Goal: Task Accomplishment & Management: Use online tool/utility

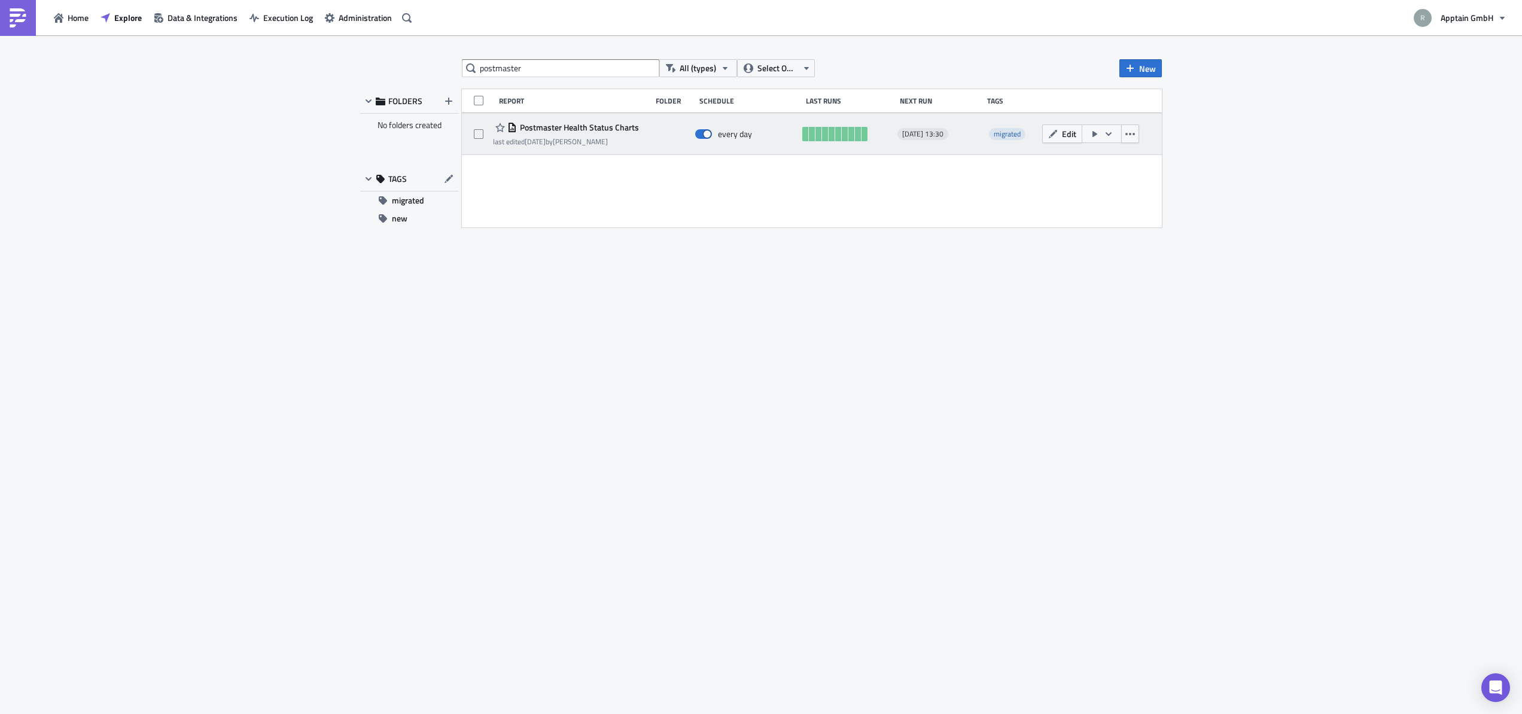
type input "postmaster"
click at [579, 126] on span "Postmaster Health Status Charts" at bounding box center [578, 127] width 122 height 11
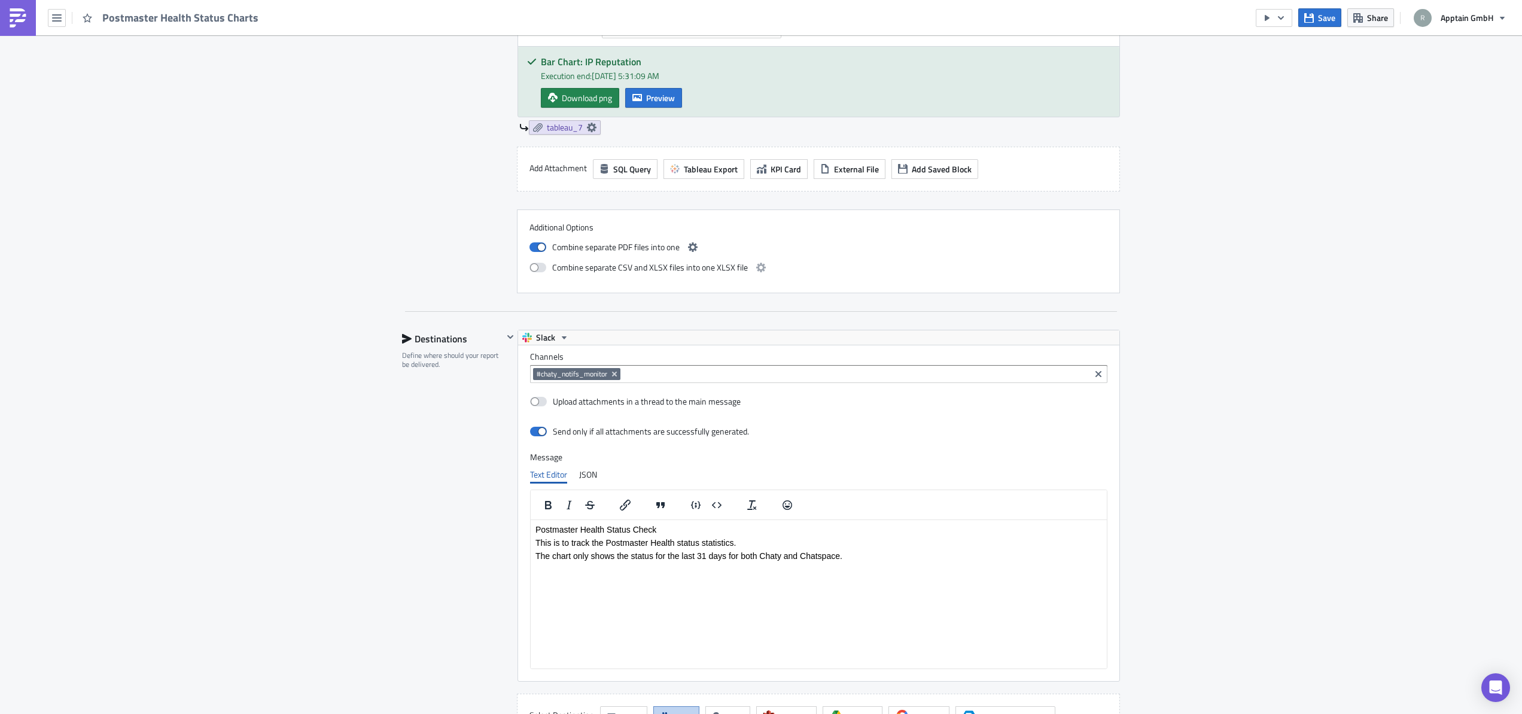
scroll to position [2430, 0]
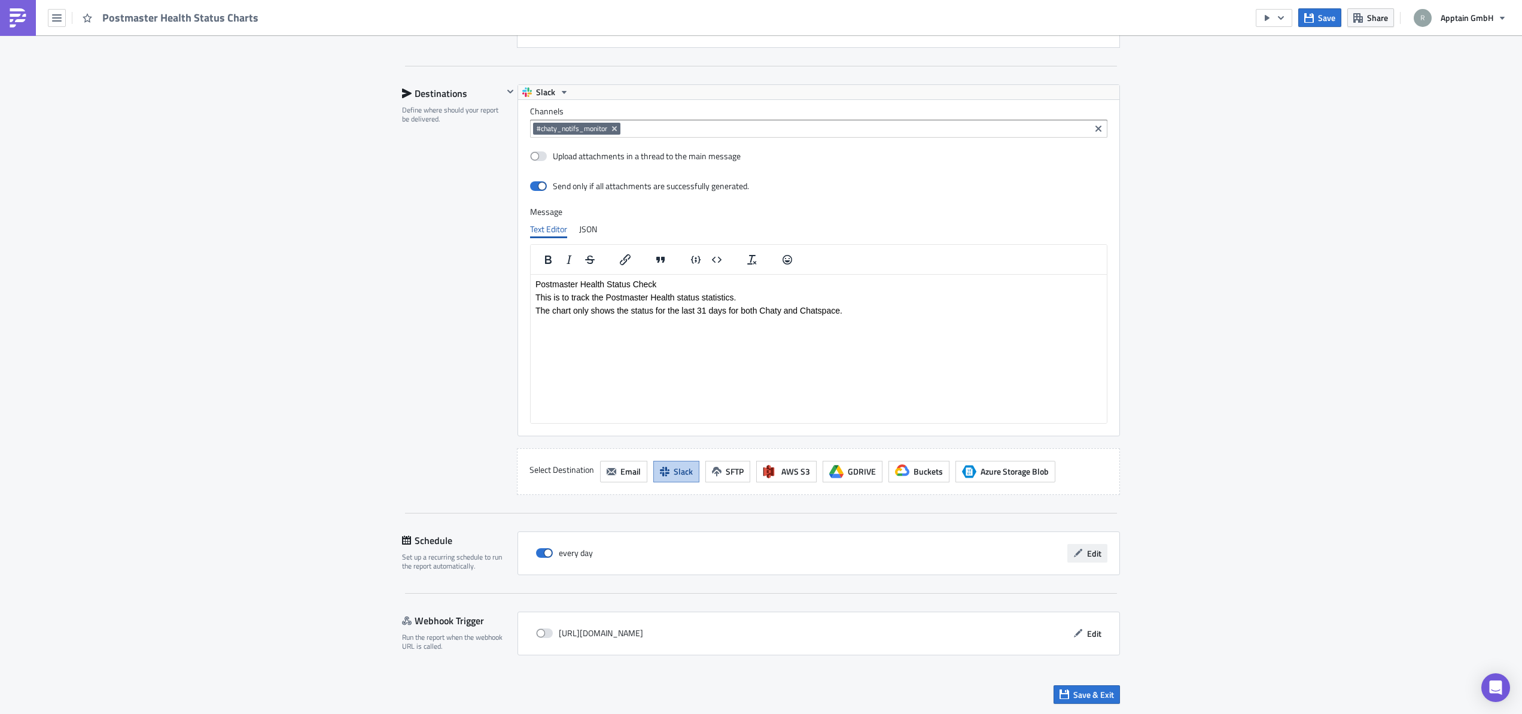
click at [1091, 554] on span "Edit" at bounding box center [1094, 553] width 14 height 13
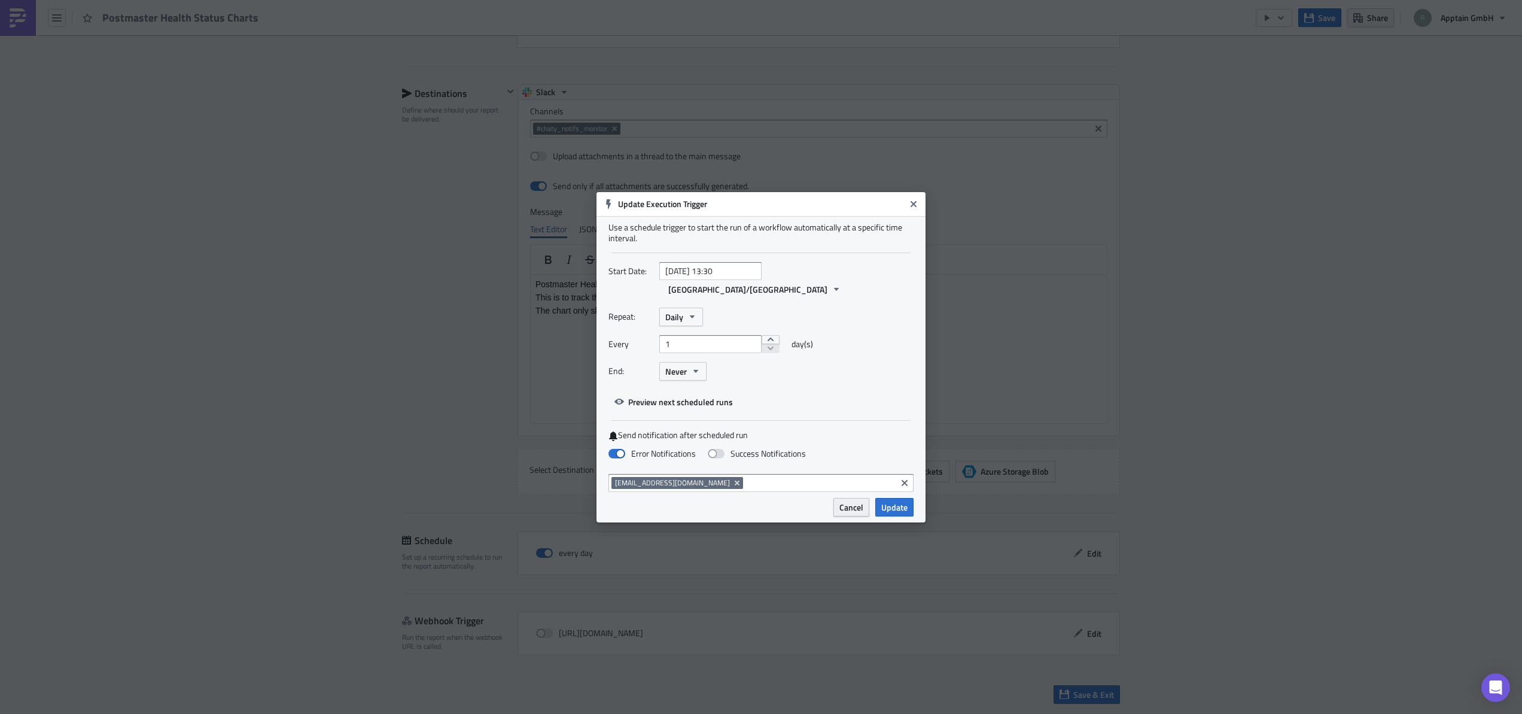
click at [852, 501] on span "Cancel" at bounding box center [852, 507] width 24 height 13
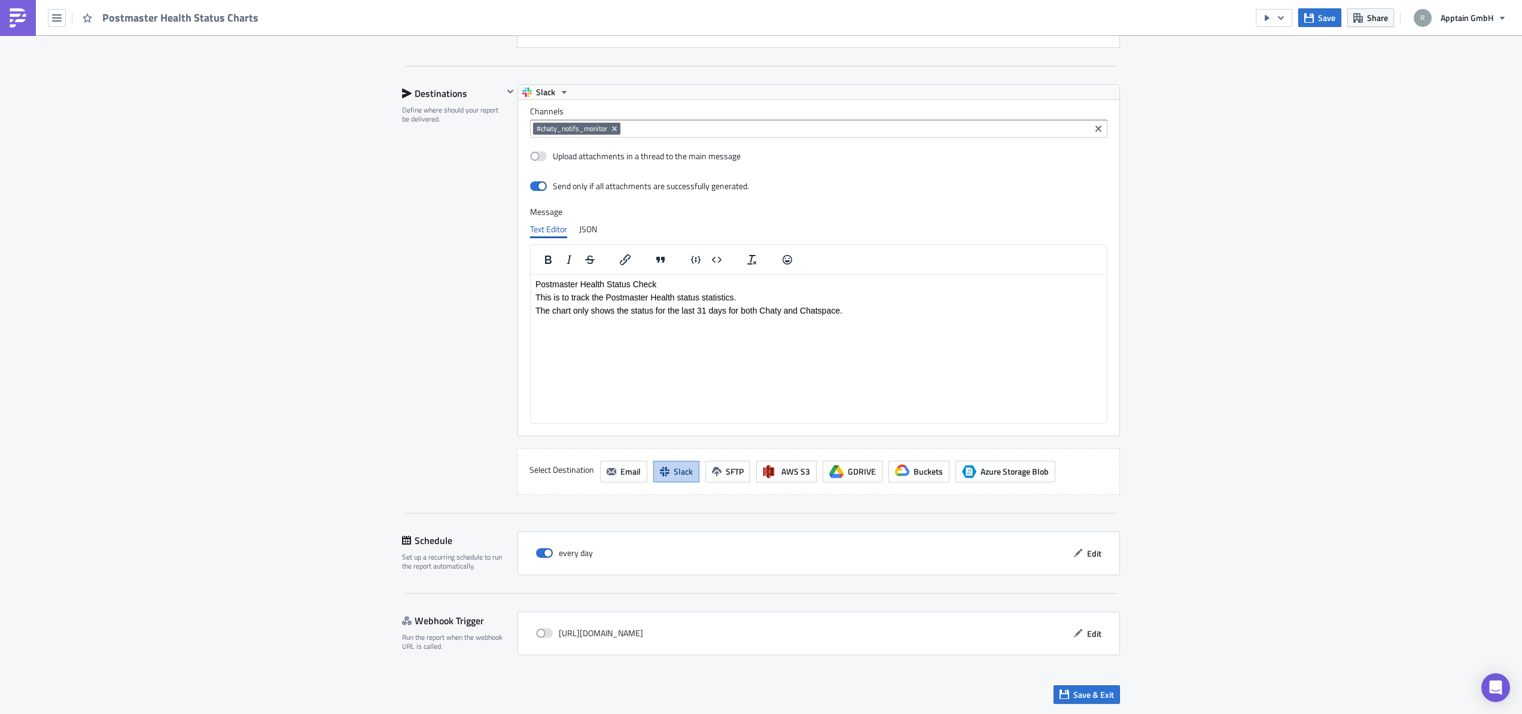
drag, startPoint x: 1078, startPoint y: 695, endPoint x: 1046, endPoint y: 703, distance: 32.7
click at [1077, 695] on span "Save & Exit" at bounding box center [1094, 694] width 41 height 13
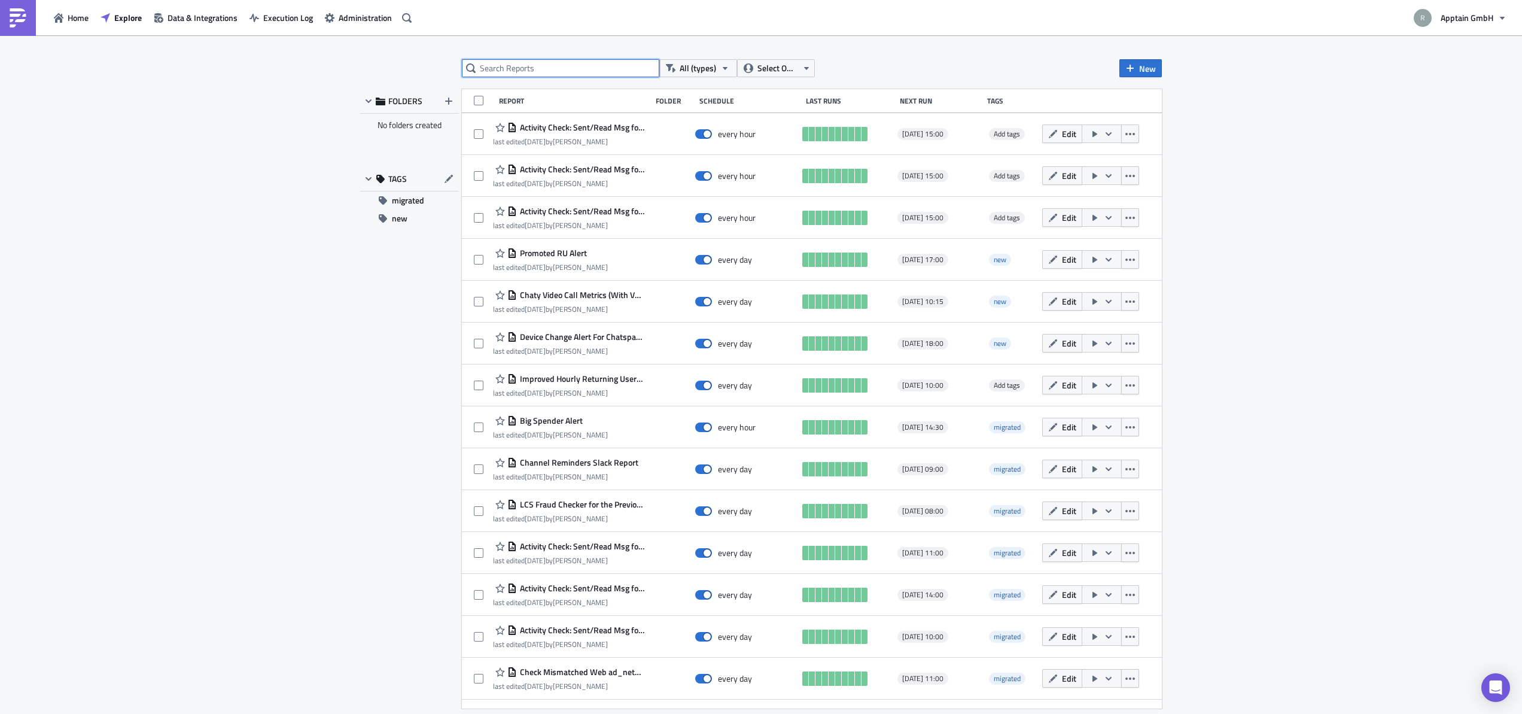
click at [583, 74] on input "text" at bounding box center [560, 68] width 197 height 18
type input "postmaster"
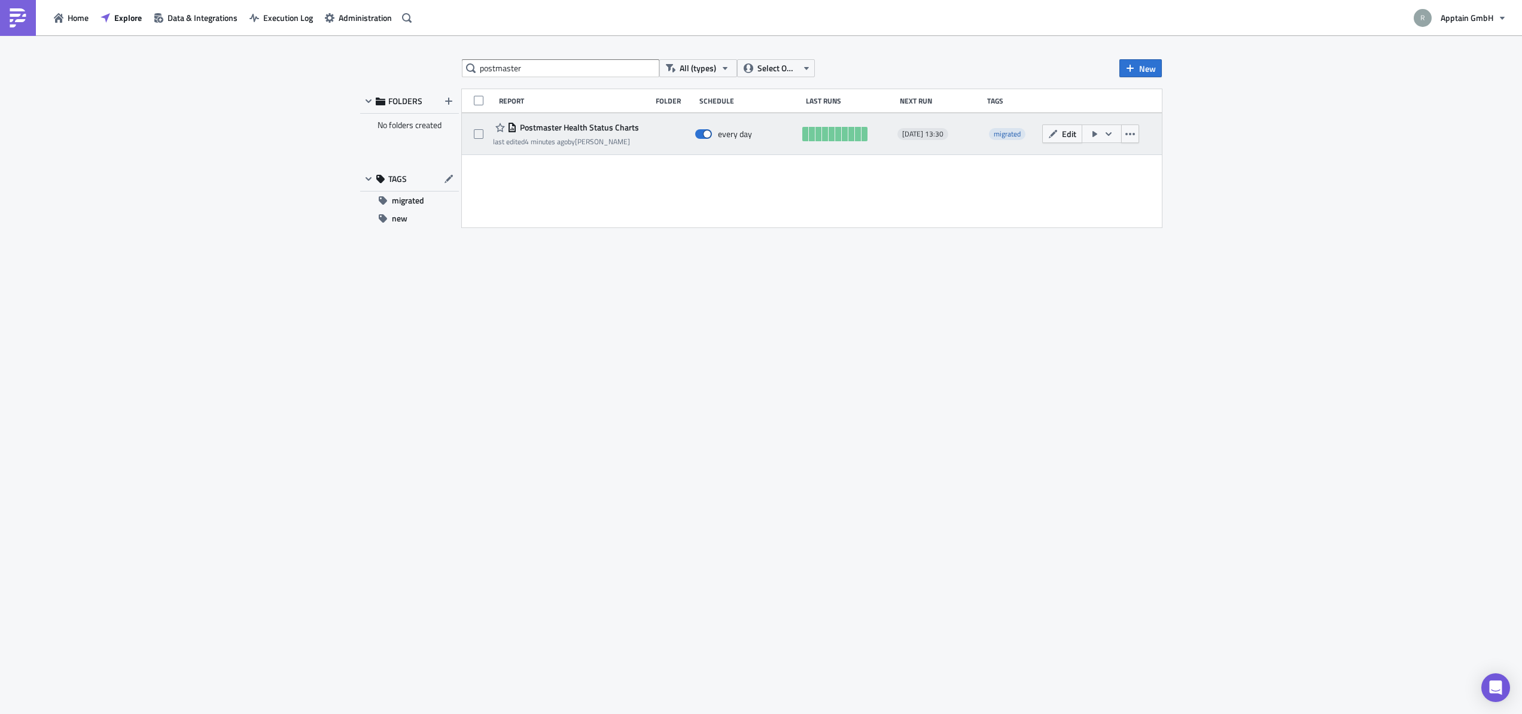
click at [600, 127] on span "Postmaster Health Status Charts" at bounding box center [578, 127] width 122 height 11
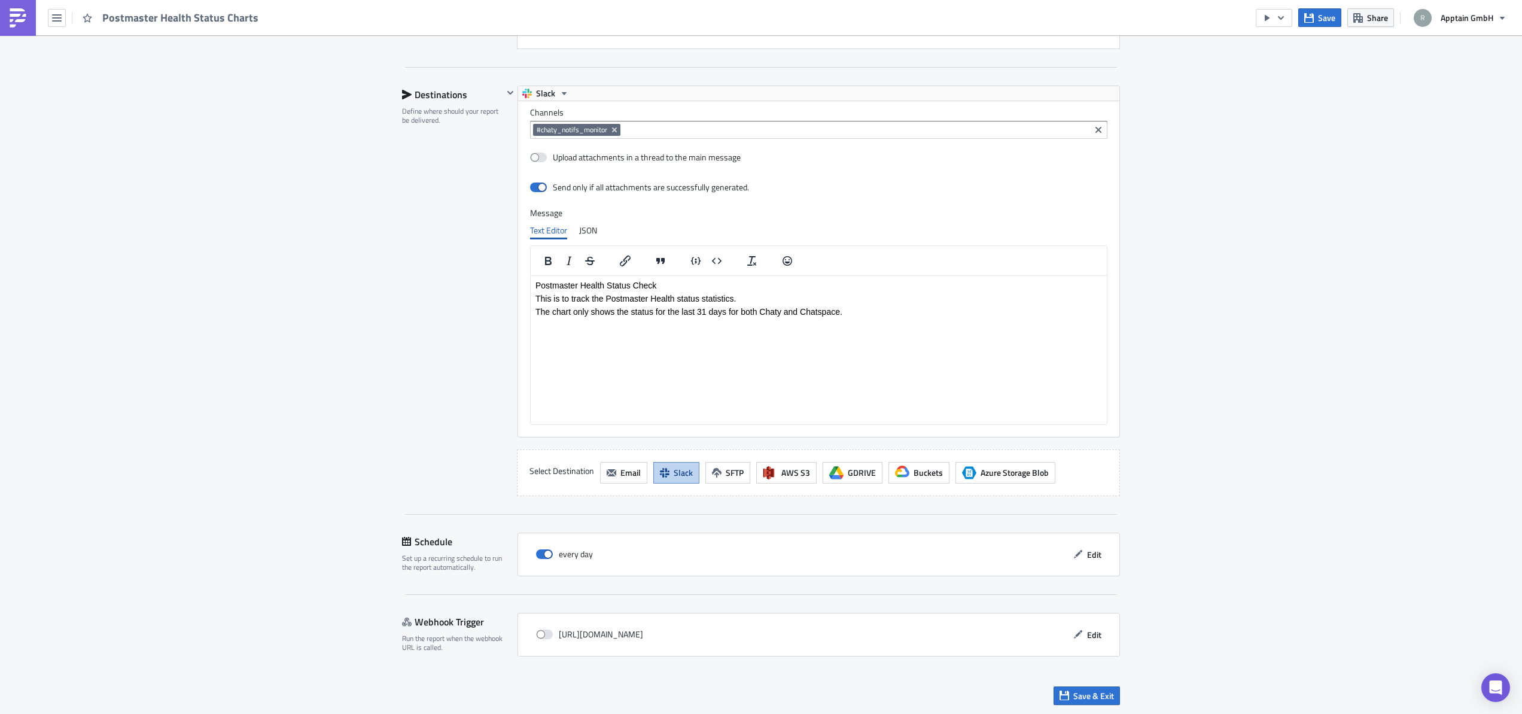
scroll to position [2430, 0]
click at [558, 320] on html "Postmaster Health Status Check This is to track the Postmaster Health status st…" at bounding box center [819, 296] width 576 height 45
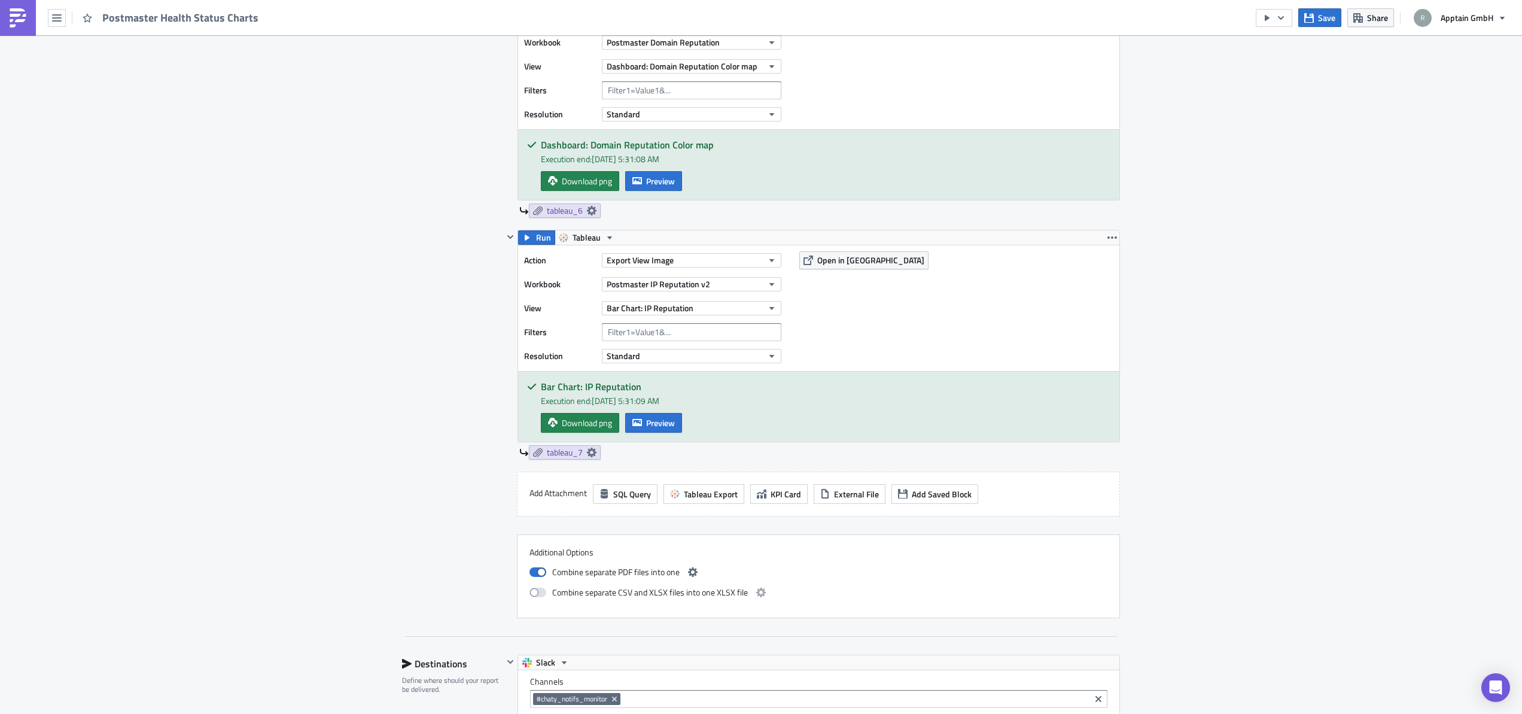
scroll to position [1874, 0]
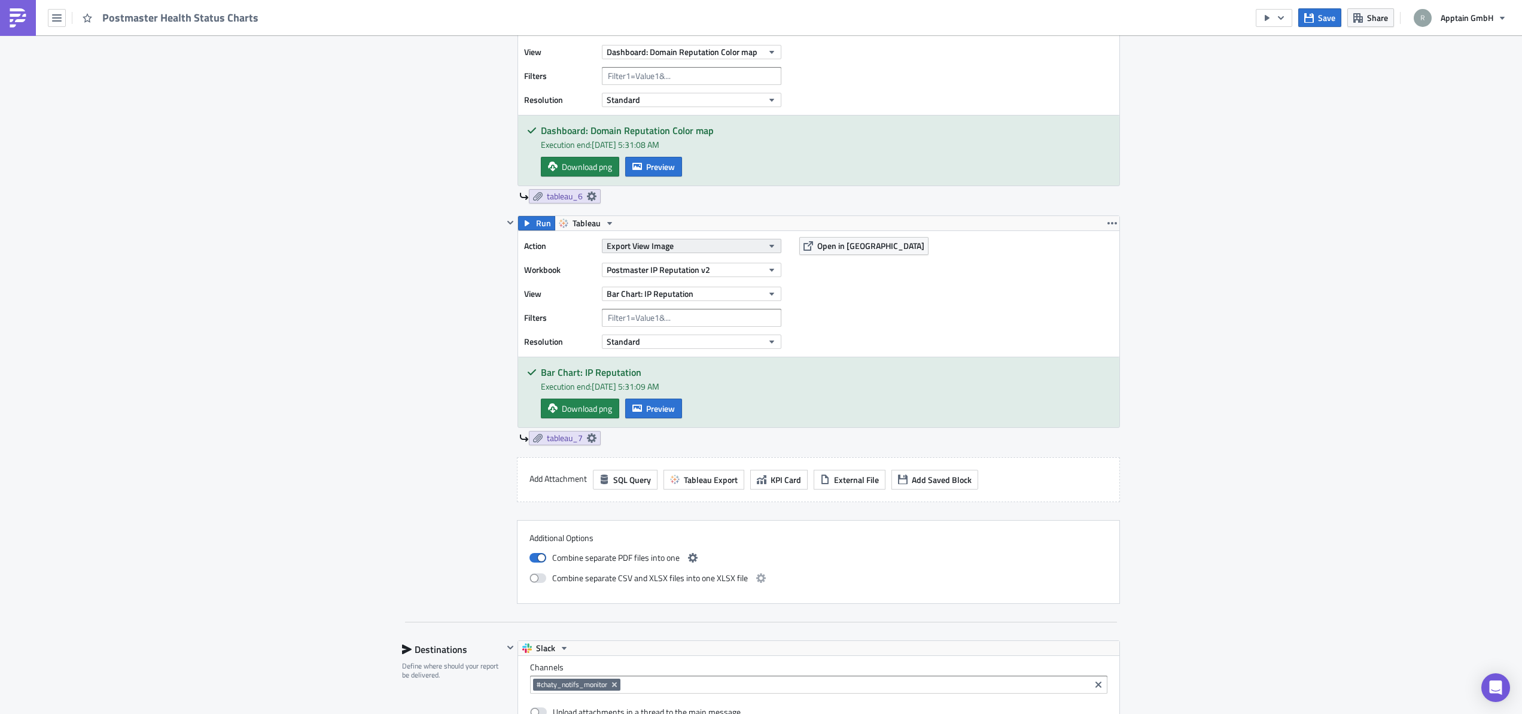
click at [700, 250] on button "Export View Image" at bounding box center [692, 246] width 180 height 14
click at [674, 262] on div "Export Workbook PDF" at bounding box center [656, 265] width 103 height 12
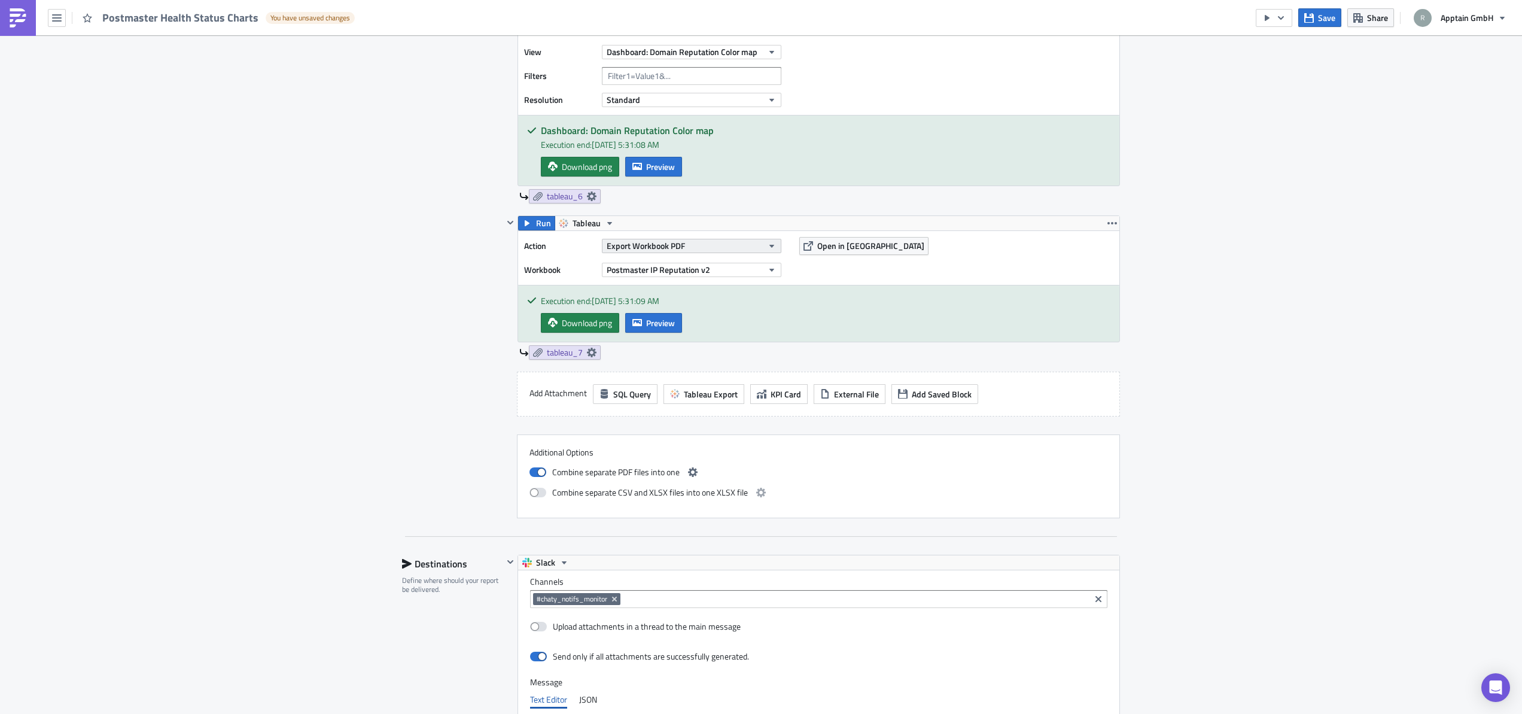
click at [674, 247] on span "Export Workbook PDF" at bounding box center [646, 245] width 78 height 13
click at [661, 245] on span "Export Workbook PDF" at bounding box center [646, 245] width 78 height 13
click at [643, 305] on div "Export View PDF" at bounding box center [656, 308] width 103 height 12
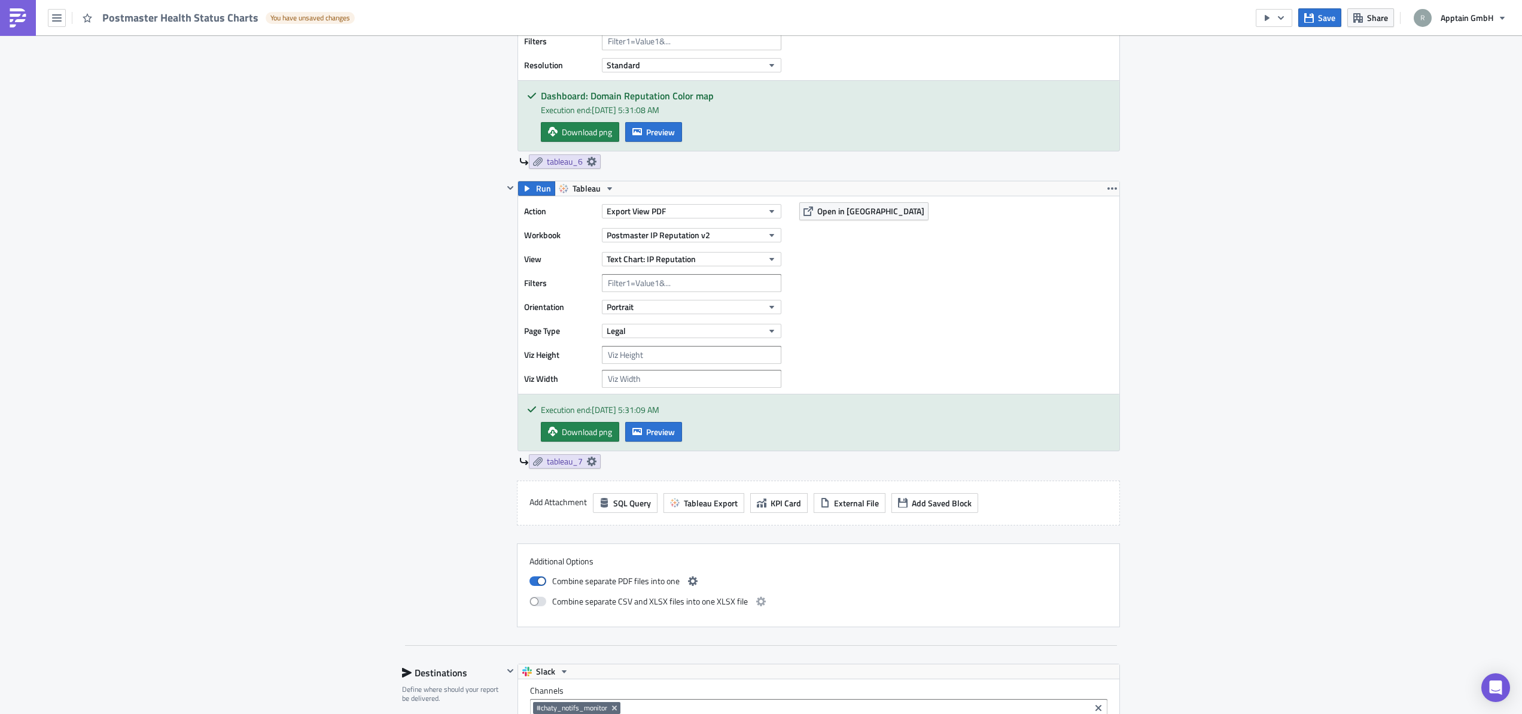
scroll to position [1910, 0]
click at [705, 501] on span "Tableau Export" at bounding box center [711, 501] width 54 height 13
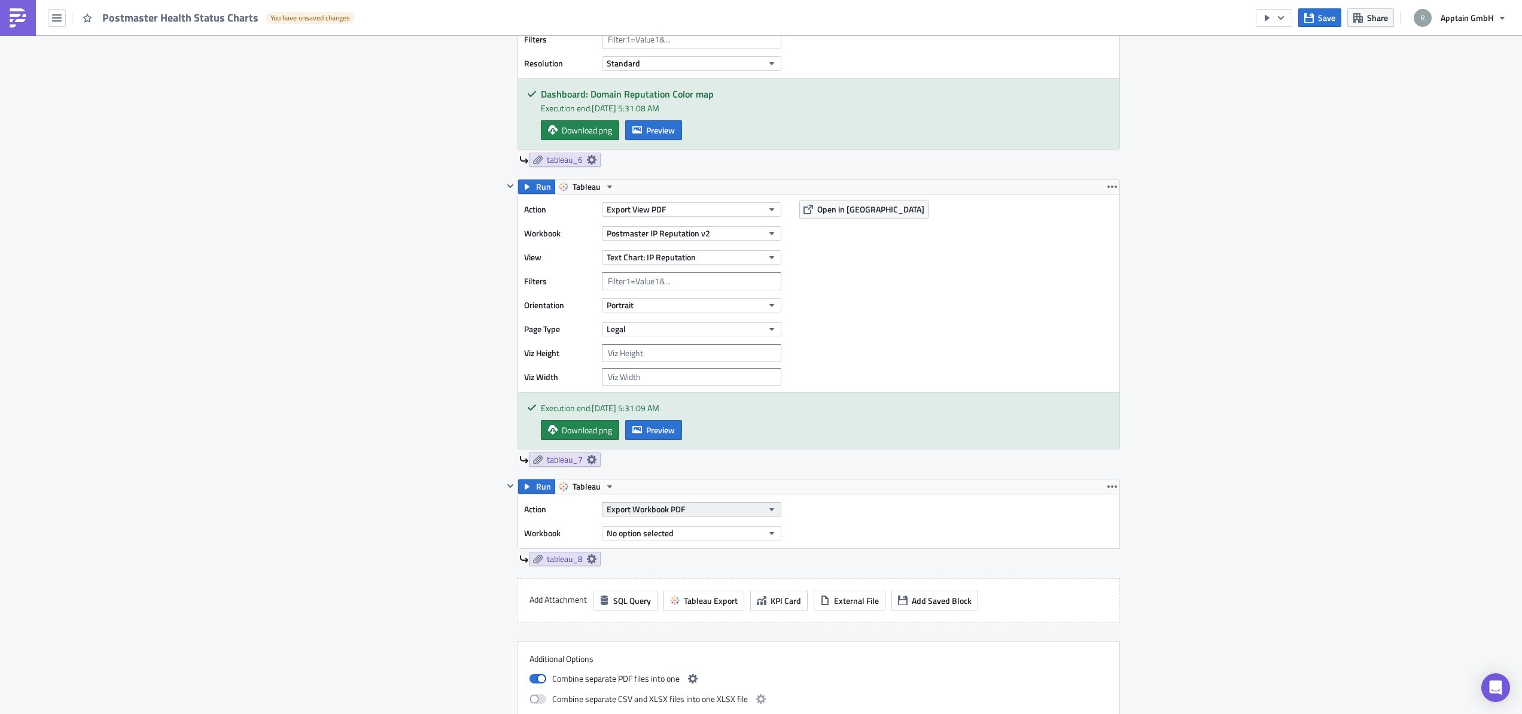
click at [659, 513] on span "Export Workbook PDF" at bounding box center [646, 509] width 78 height 13
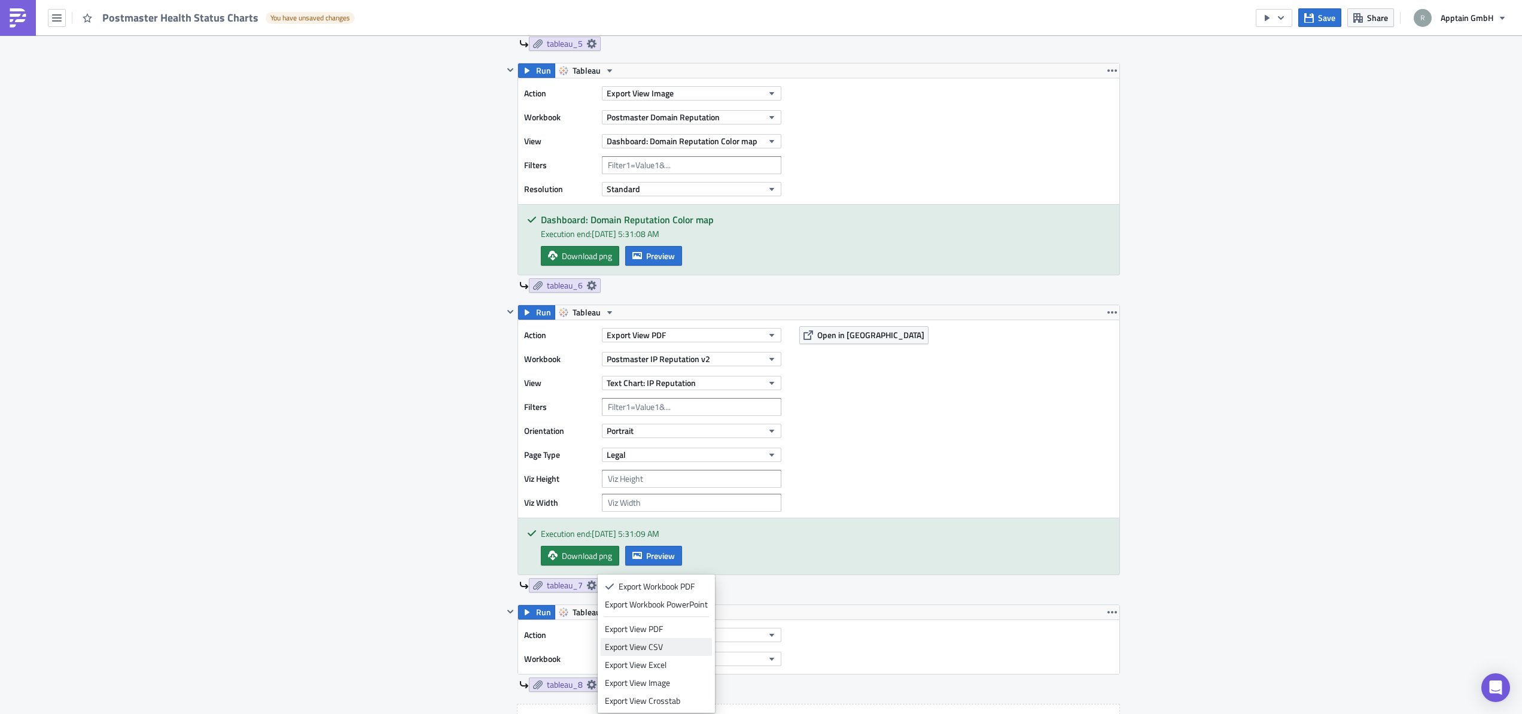
scroll to position [1985, 0]
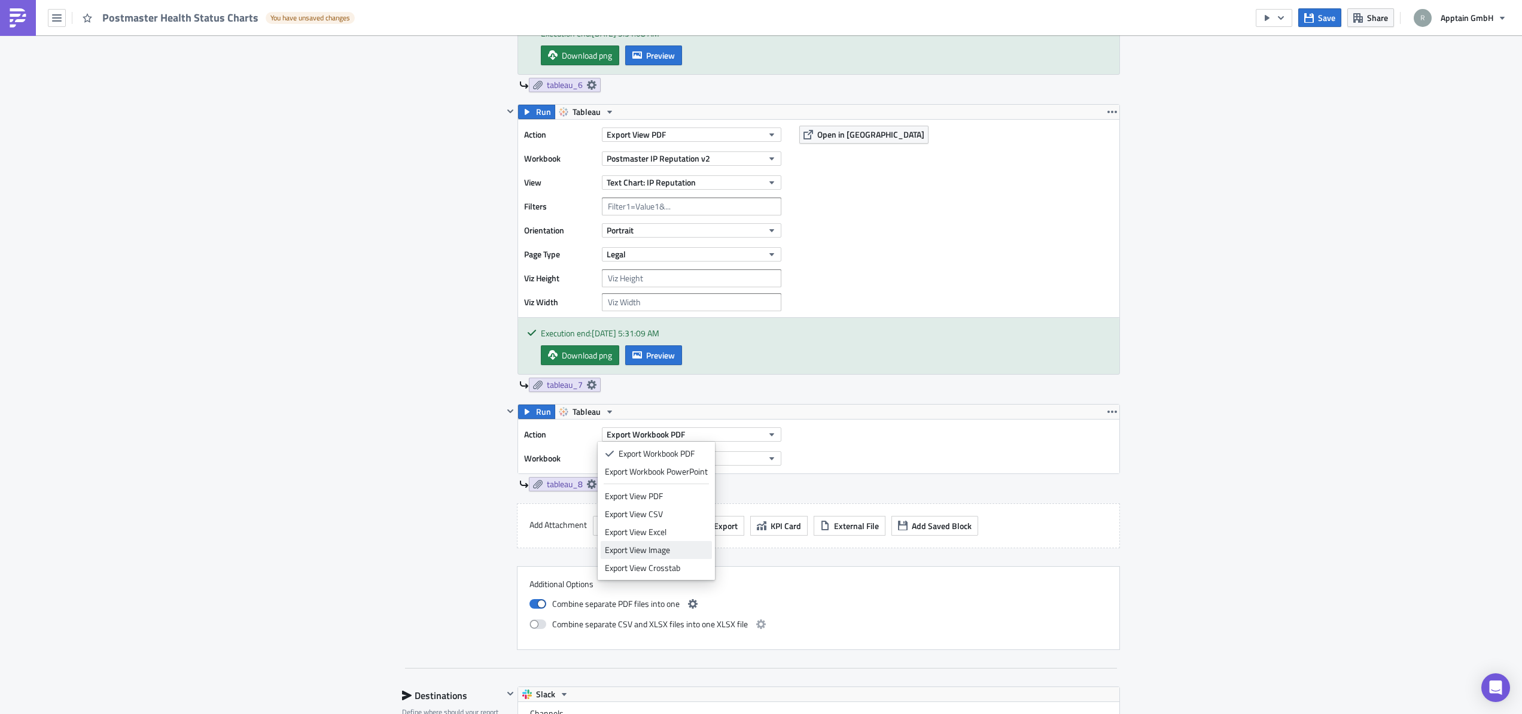
click at [656, 548] on div "Export View Image" at bounding box center [656, 550] width 103 height 12
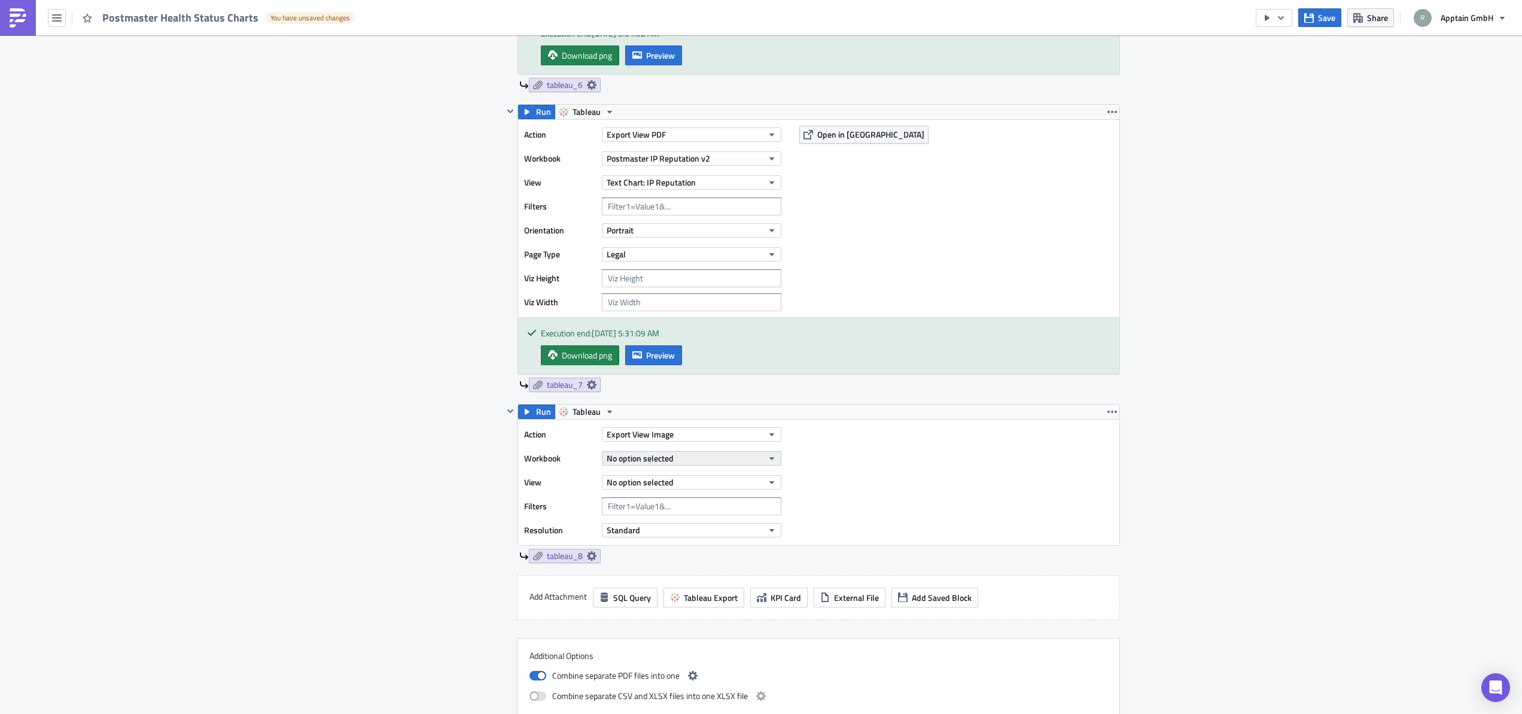
click at [665, 461] on span "No option selected" at bounding box center [640, 458] width 67 height 13
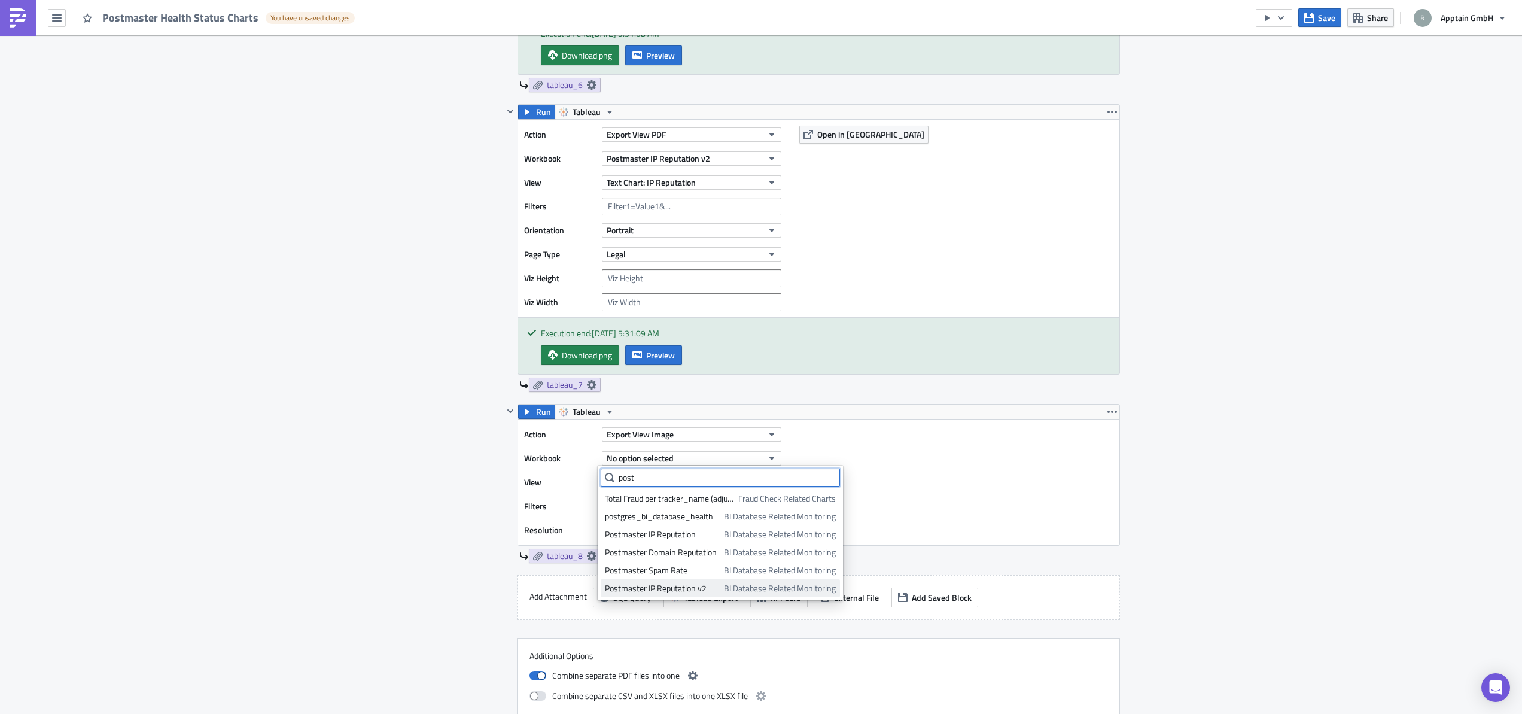
type input "post"
click at [654, 583] on div "Postmaster IP Reputation v2" at bounding box center [662, 588] width 115 height 12
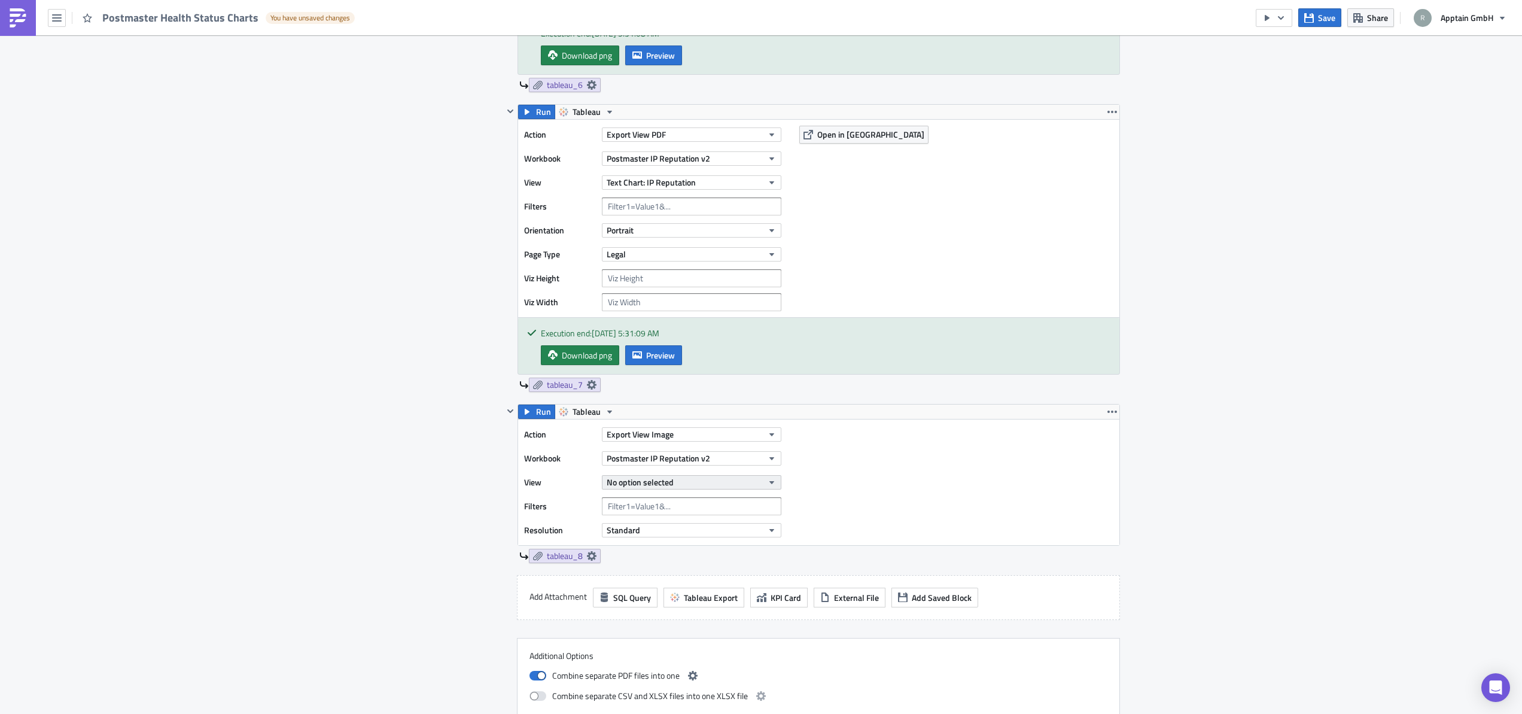
click at [652, 483] on span "No option selected" at bounding box center [640, 482] width 67 height 13
click at [649, 538] on div "Bar Chart: IP Reputation" at bounding box center [667, 540] width 124 height 12
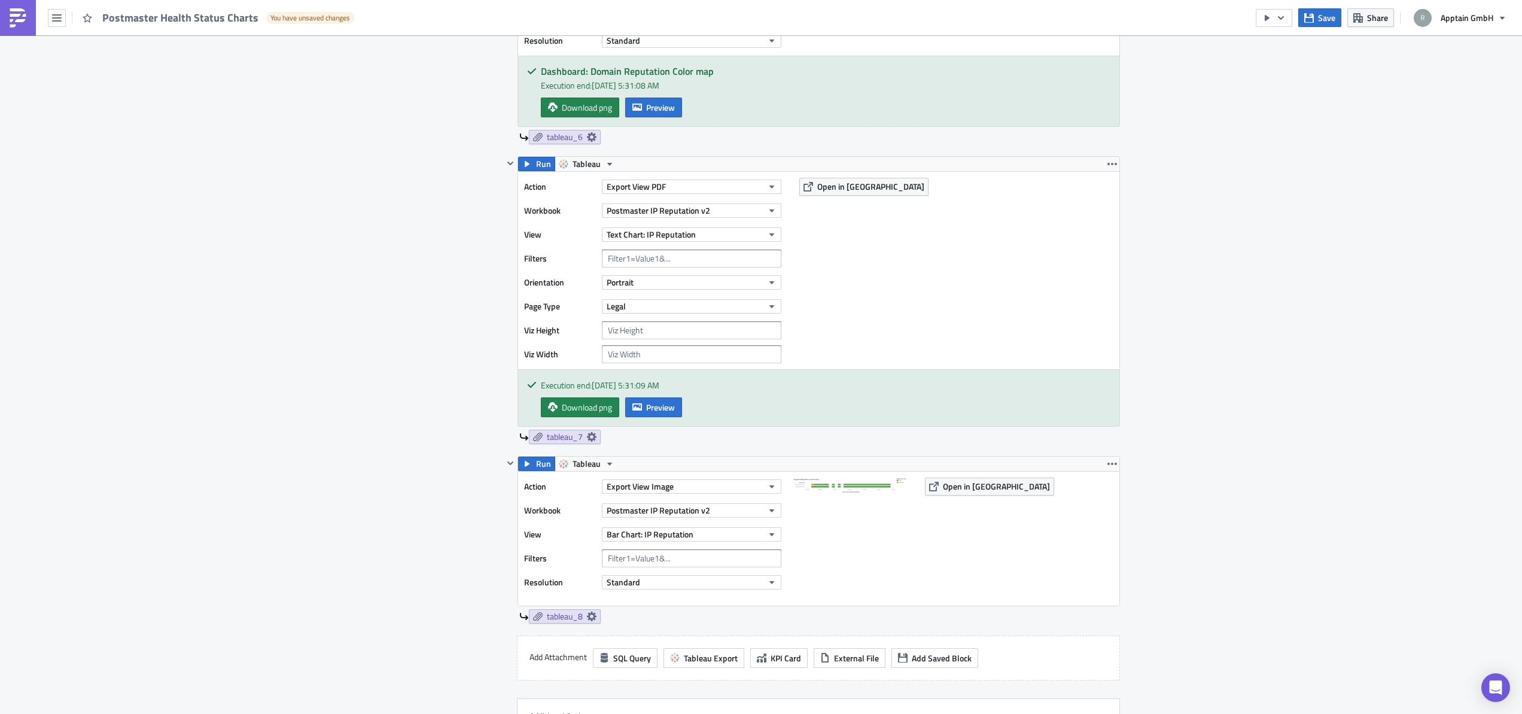
scroll to position [1910, 0]
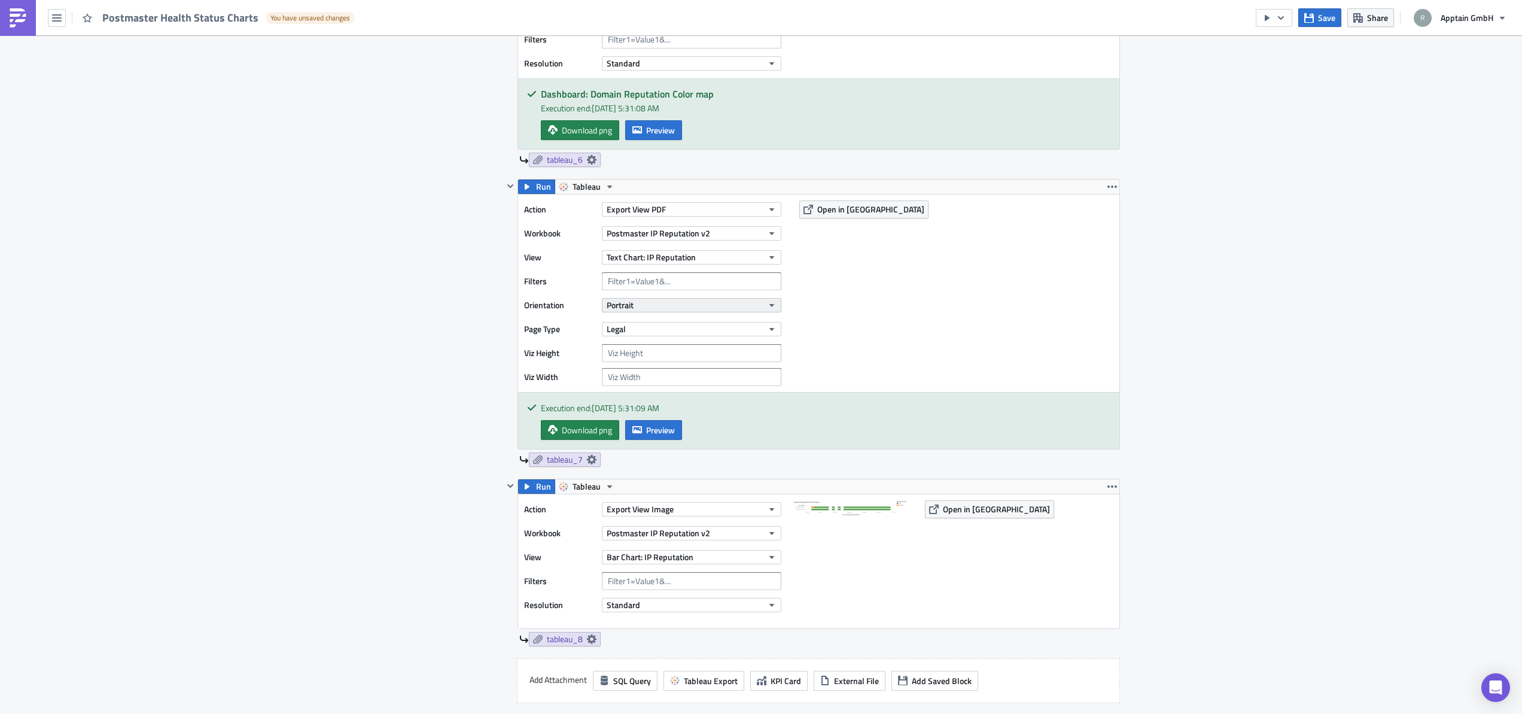
click at [656, 306] on button "Portrait" at bounding box center [692, 305] width 180 height 14
click at [636, 340] on div "Landscape" at bounding box center [654, 342] width 99 height 12
click at [652, 306] on button "Landscape" at bounding box center [692, 305] width 180 height 14
click at [631, 320] on div "Portrait" at bounding box center [654, 324] width 99 height 12
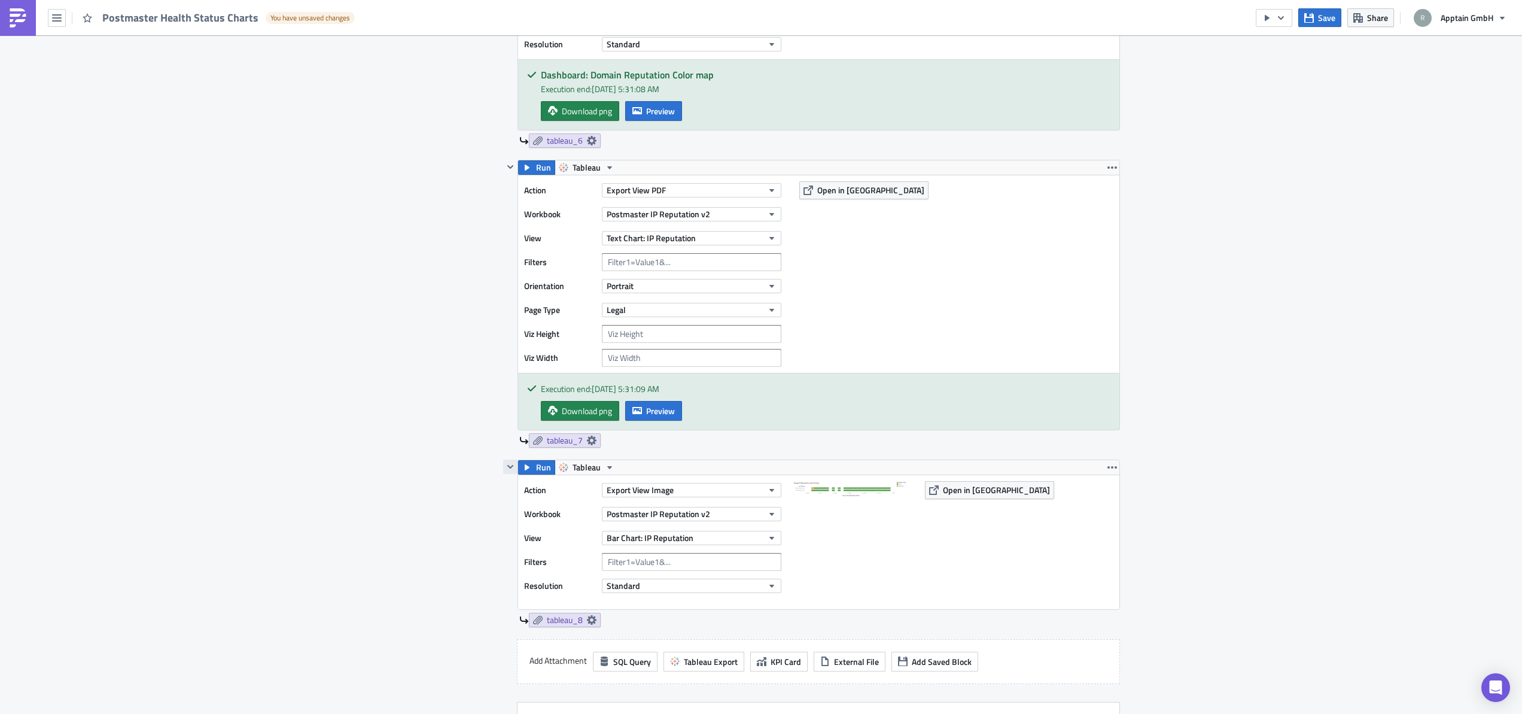
scroll to position [1914, 0]
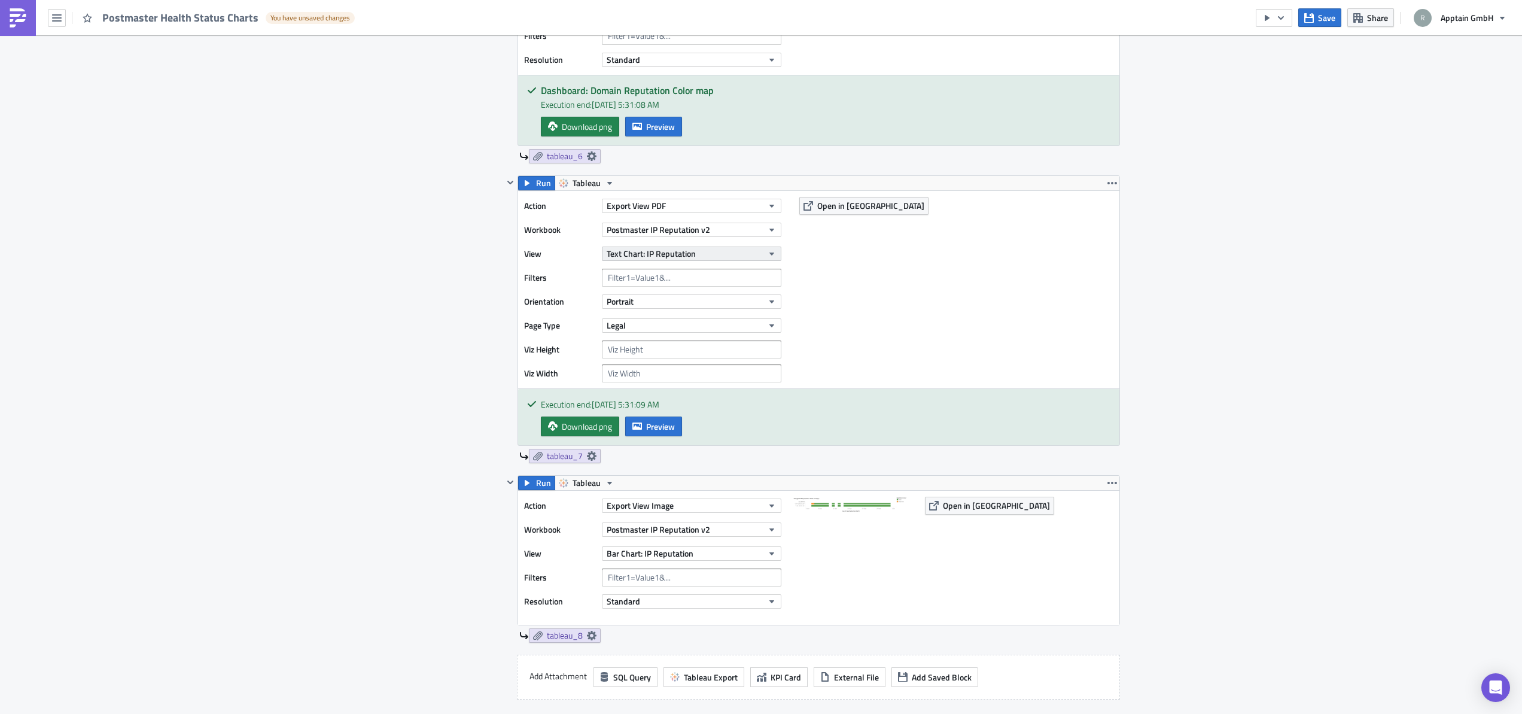
click at [607, 254] on span "Text Chart: IP Reputation" at bounding box center [651, 253] width 89 height 13
click at [631, 309] on div "Bar Chart: IP Reputation" at bounding box center [667, 312] width 124 height 12
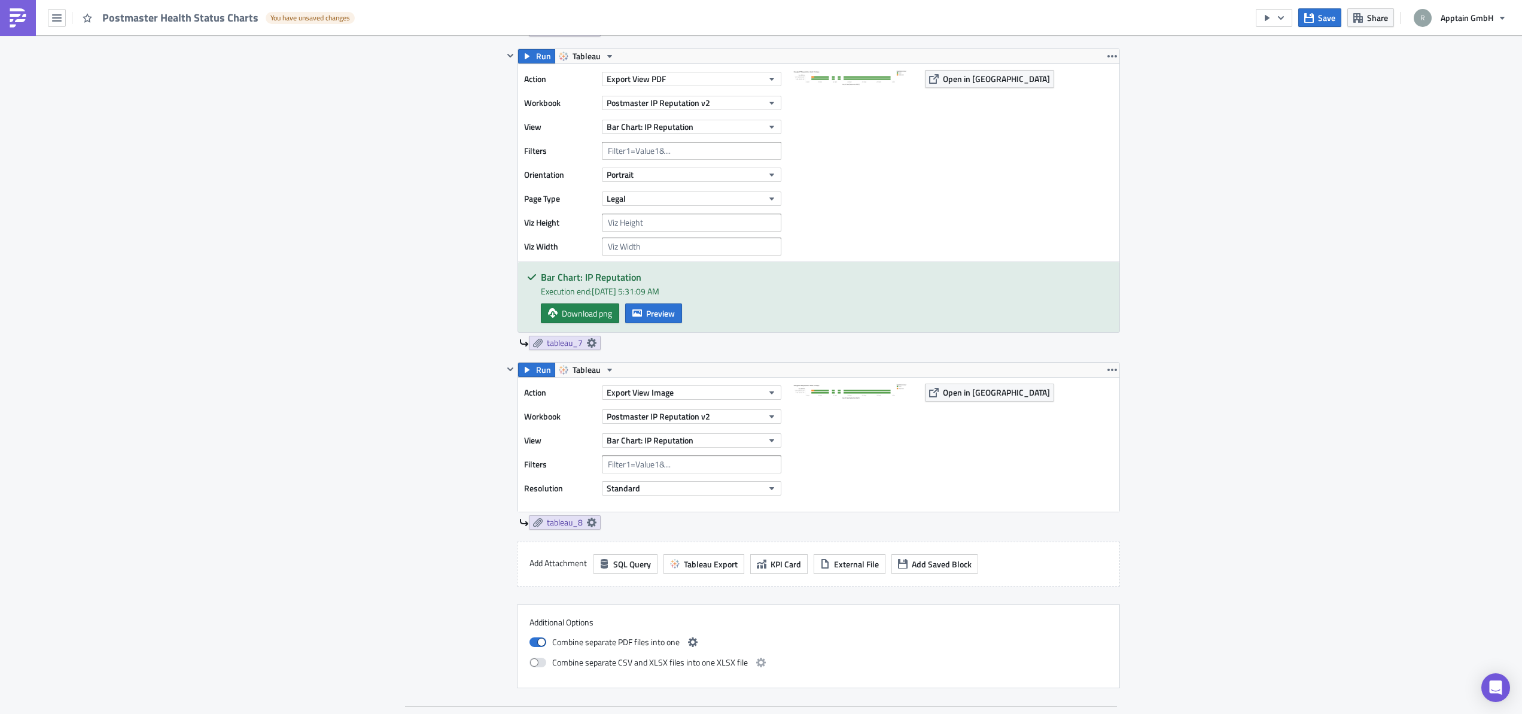
scroll to position [2035, 0]
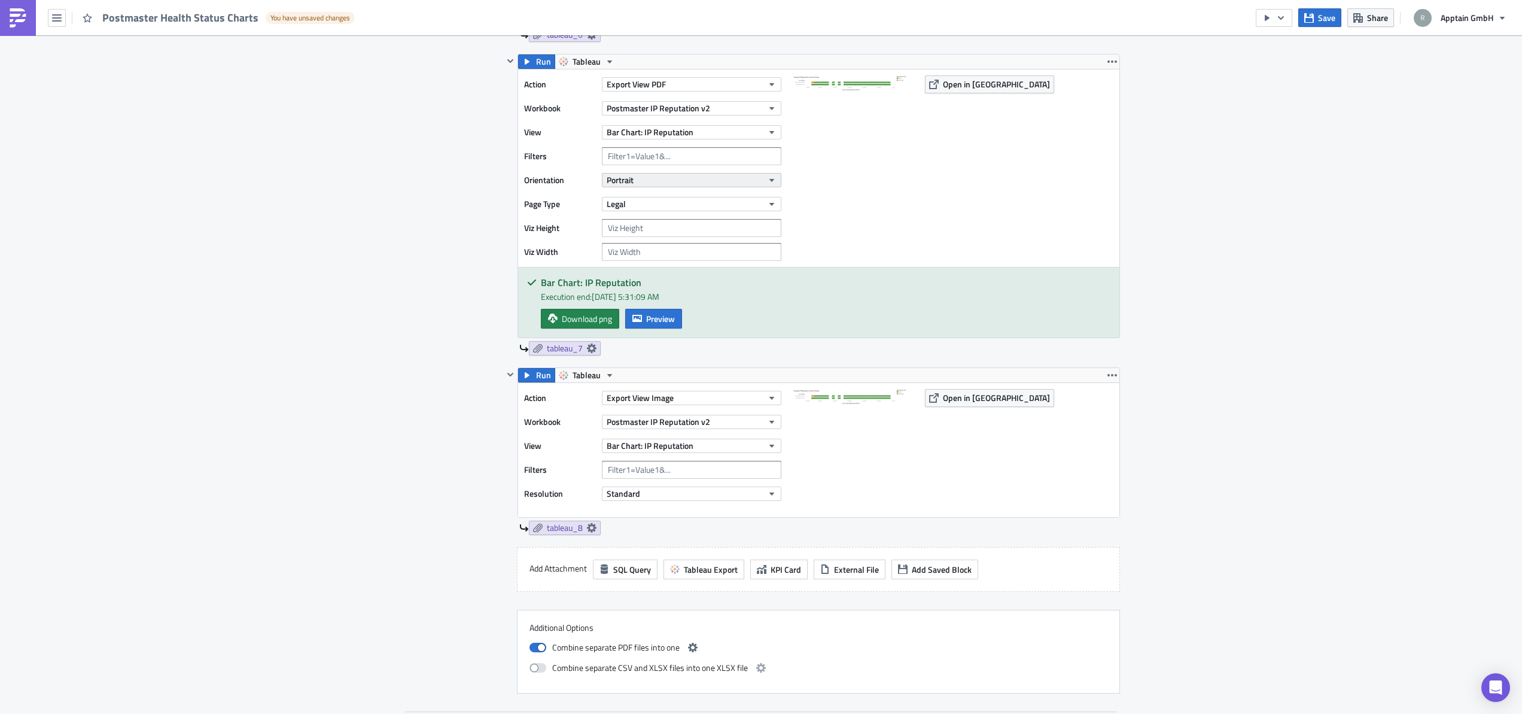
click at [630, 184] on button "Portrait" at bounding box center [692, 180] width 180 height 14
click at [626, 215] on div "Landscape" at bounding box center [654, 217] width 99 height 12
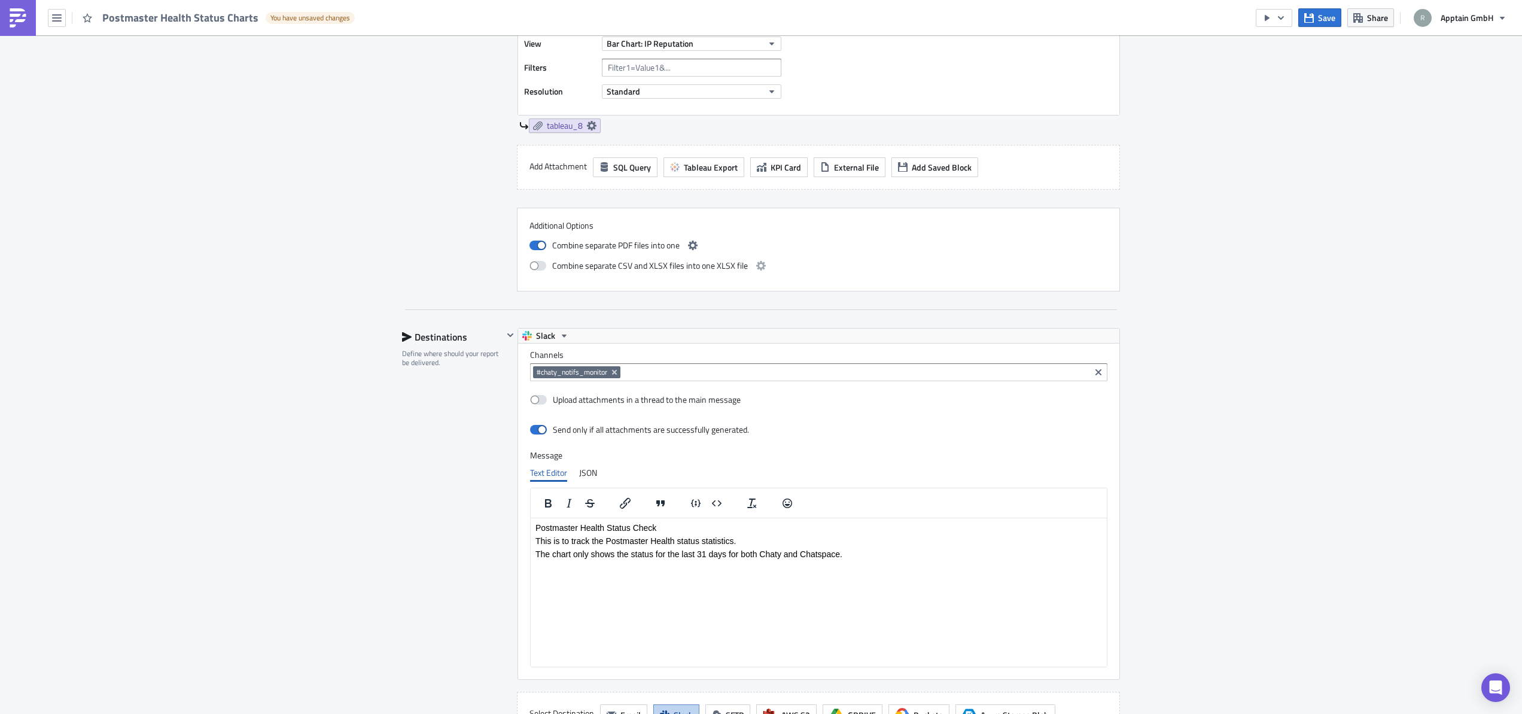
scroll to position [2681, 0]
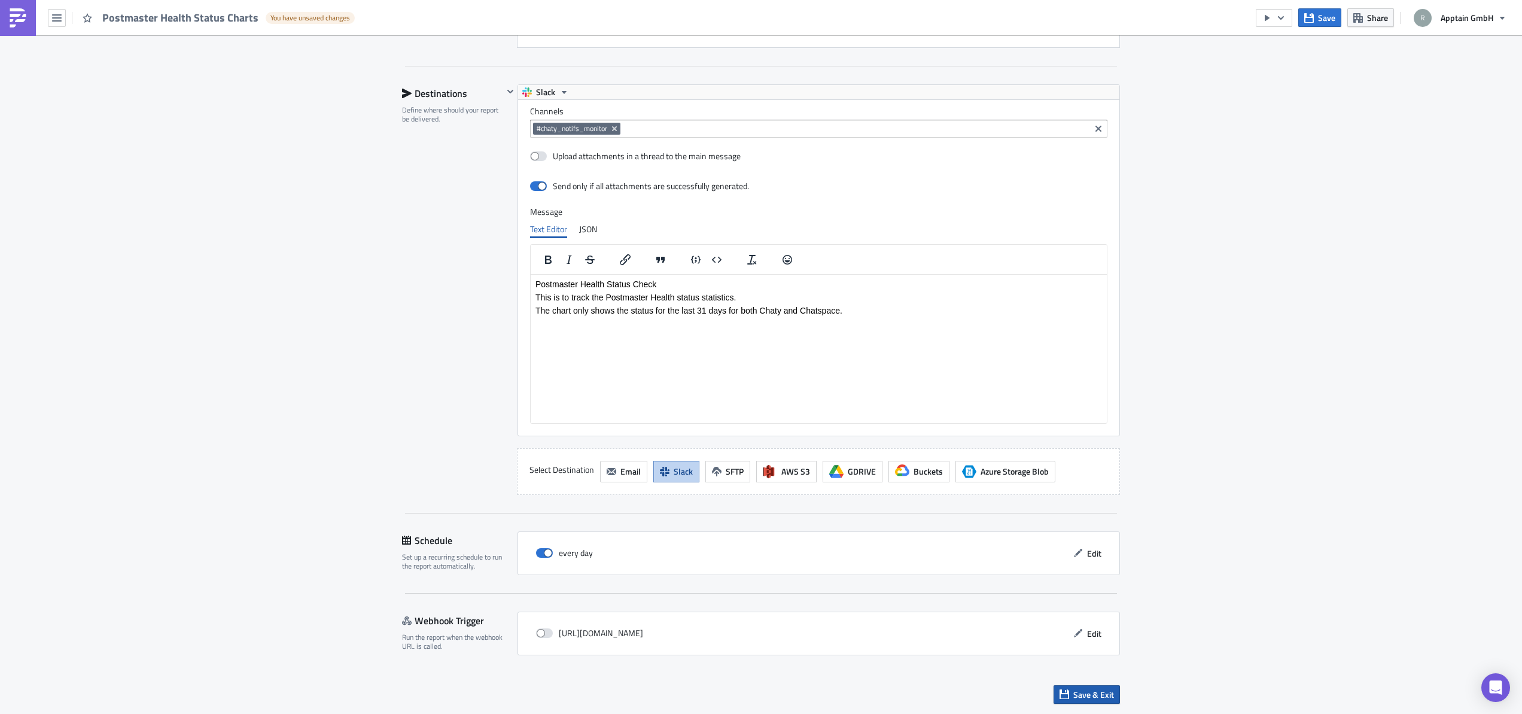
click at [1068, 694] on button "Save & Exit" at bounding box center [1087, 694] width 66 height 19
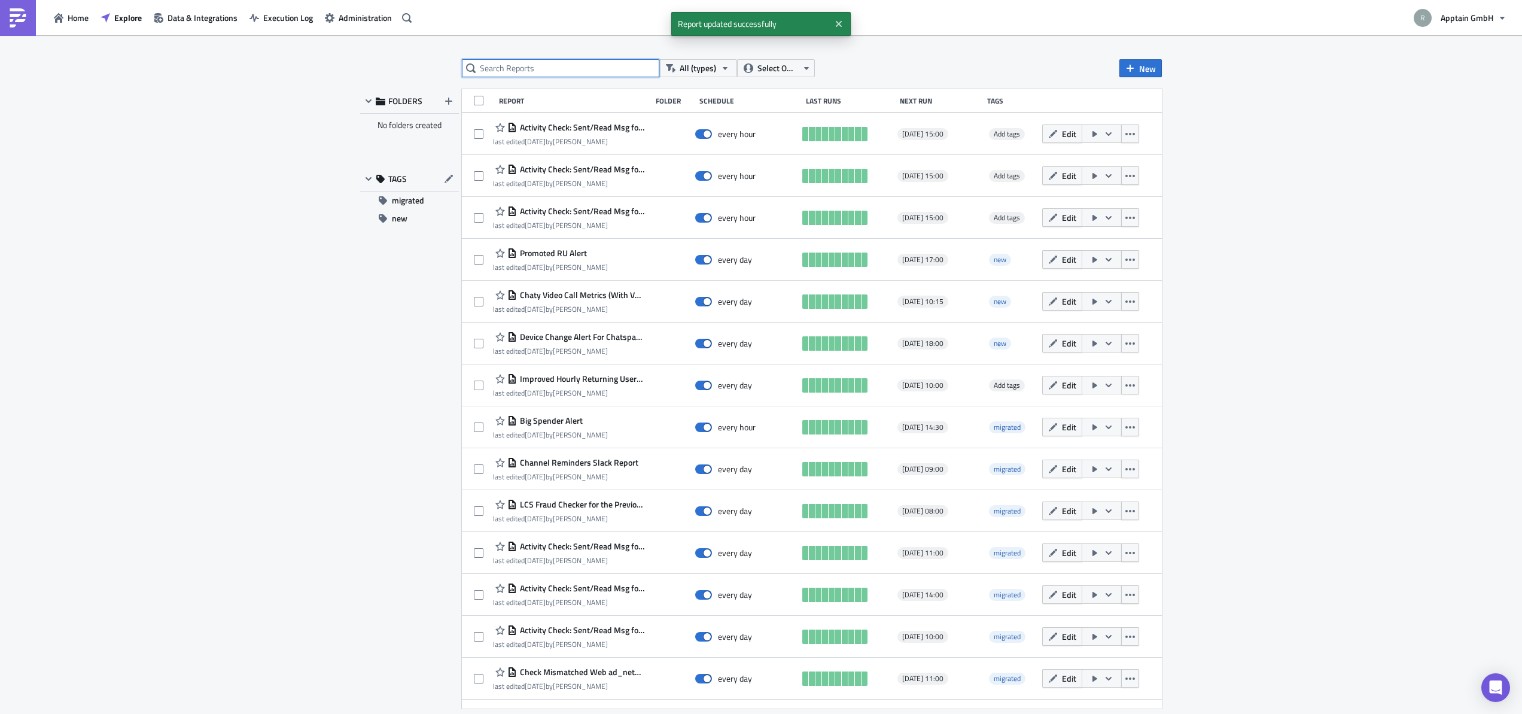
click at [595, 69] on input "text" at bounding box center [560, 68] width 197 height 18
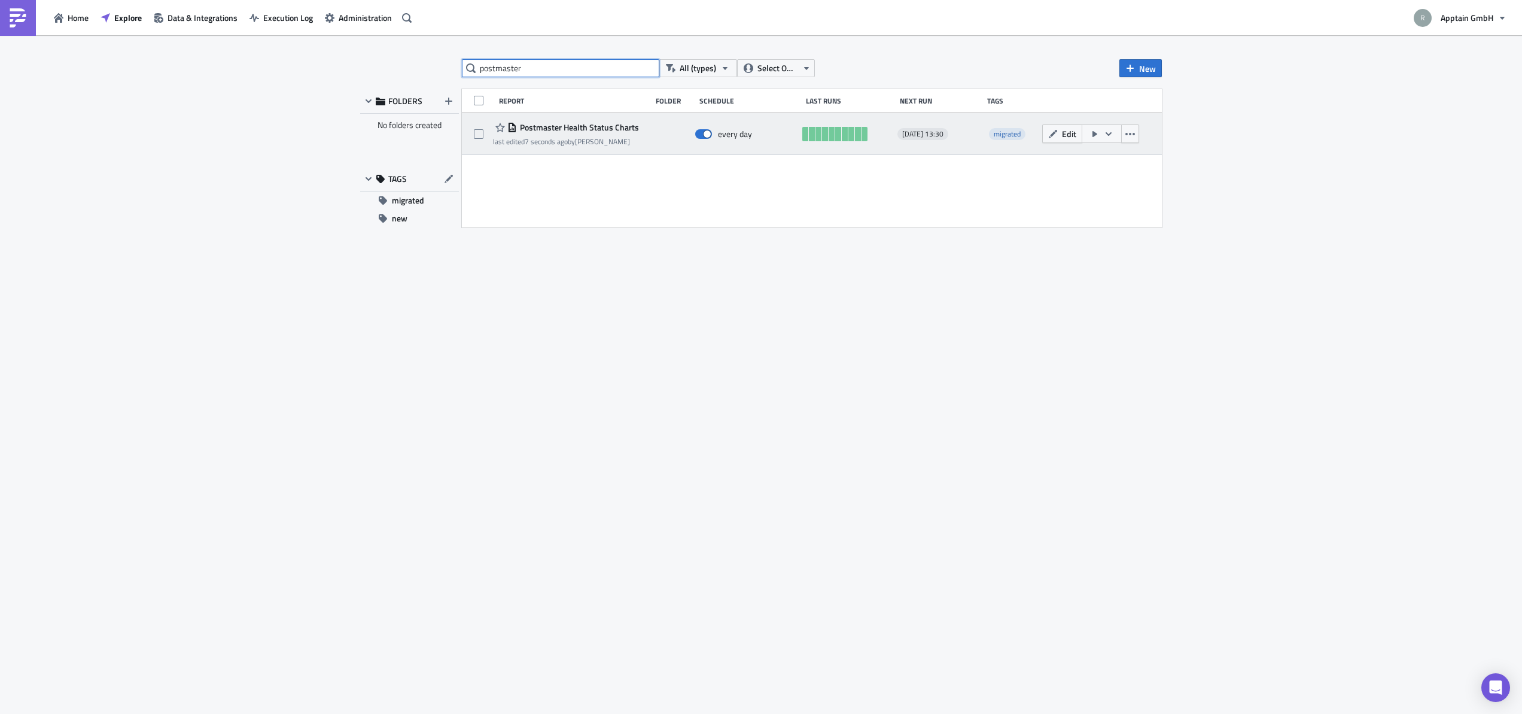
type input "postmaster"
click at [1090, 136] on icon "button" at bounding box center [1095, 134] width 10 height 10
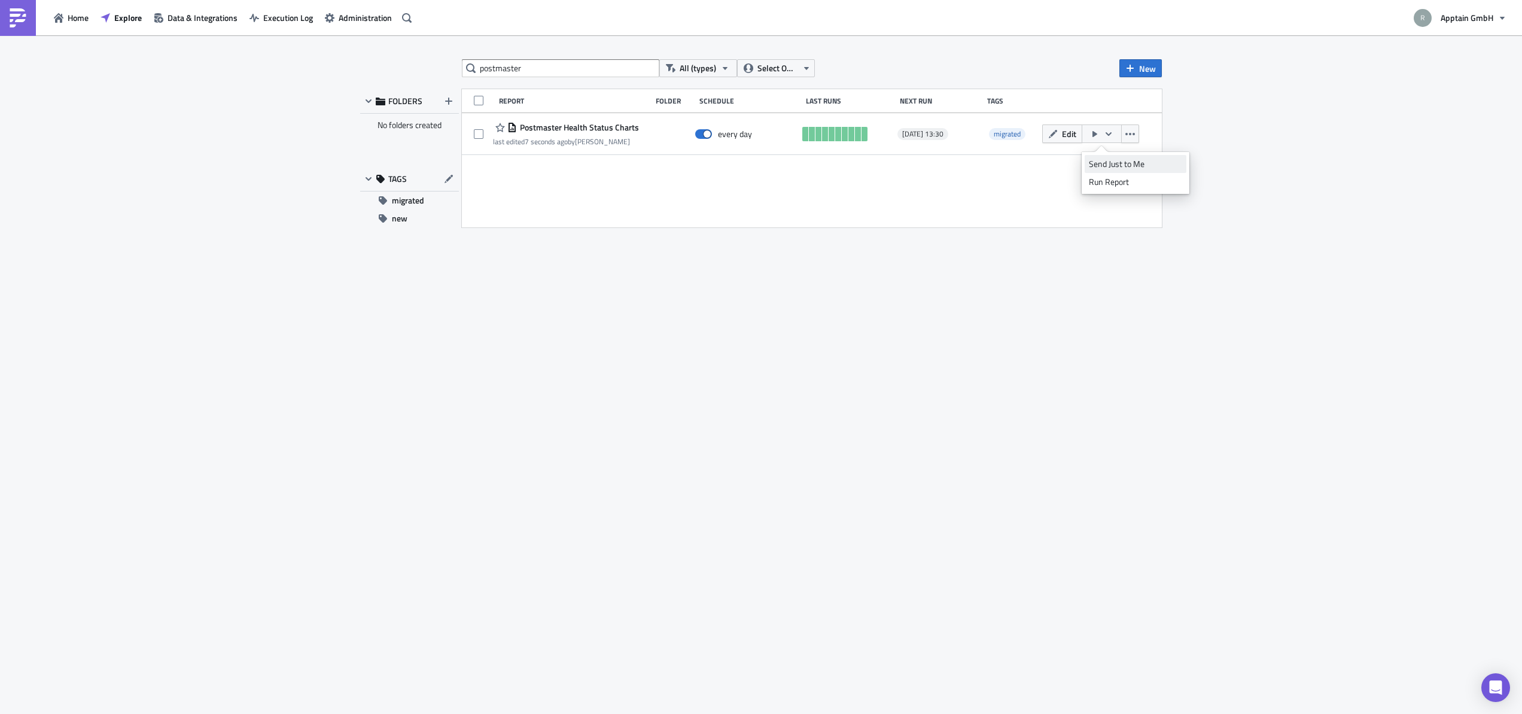
click at [1107, 165] on div "Send Just to Me" at bounding box center [1135, 164] width 93 height 12
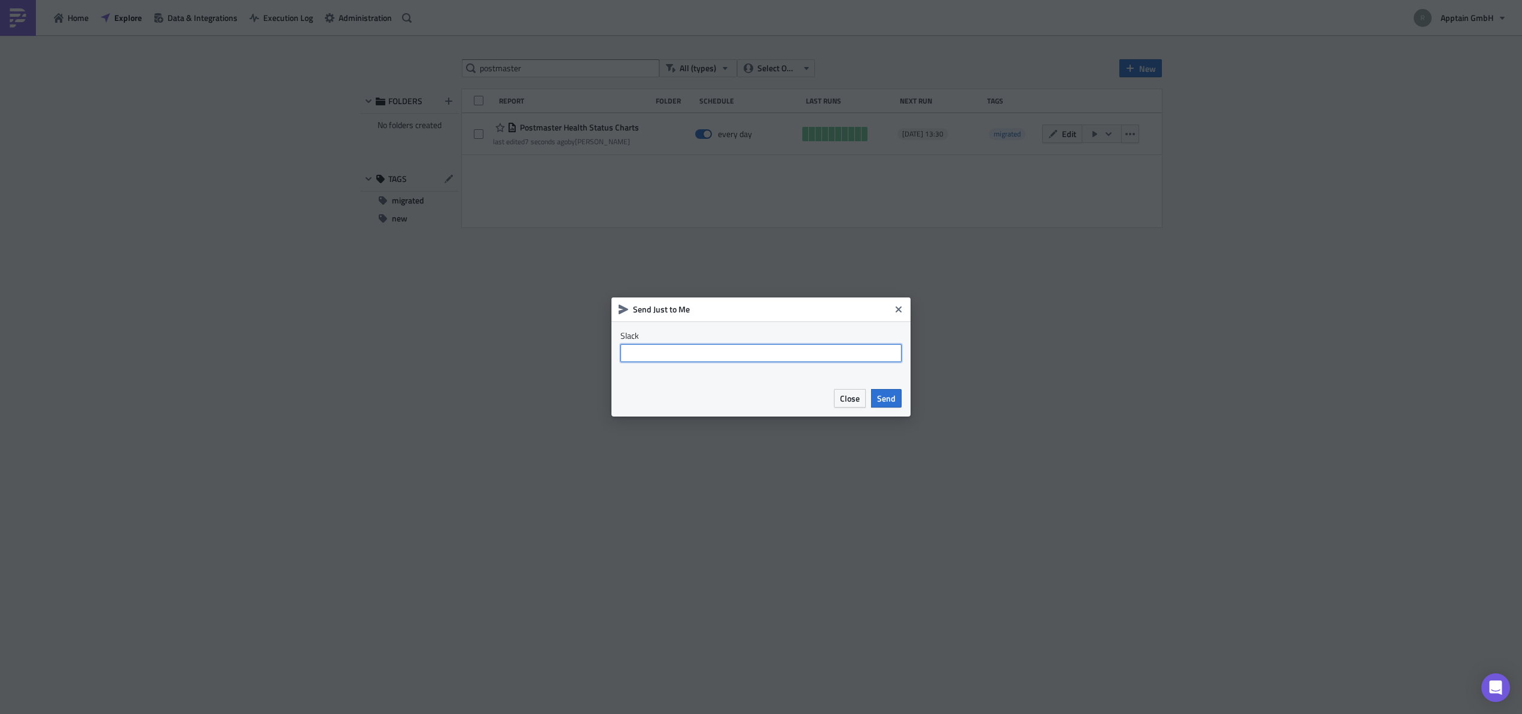
click at [750, 357] on input "text" at bounding box center [761, 353] width 281 height 18
type input "[EMAIL_ADDRESS][DOMAIN_NAME]"
click at [892, 399] on span "Send" at bounding box center [886, 398] width 19 height 13
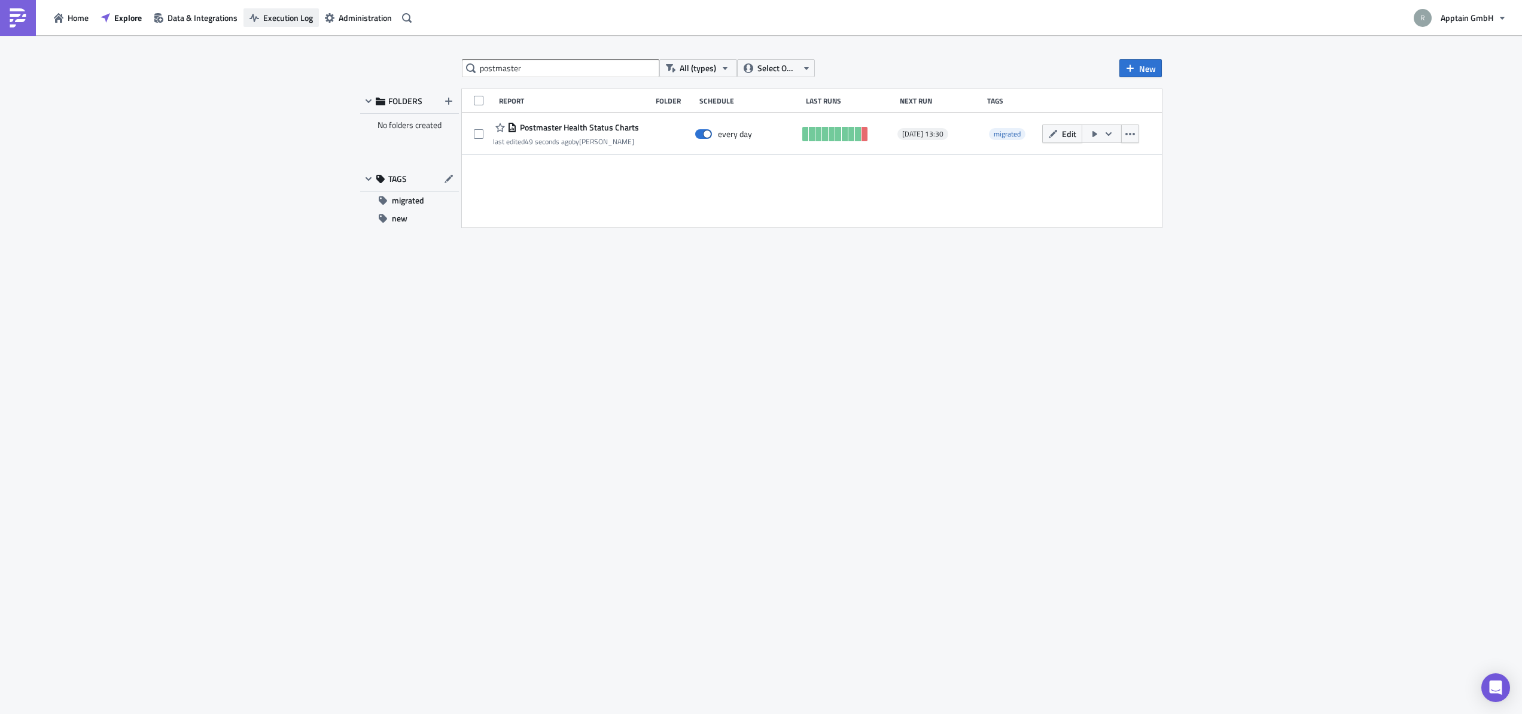
click at [264, 12] on span "Execution Log" at bounding box center [288, 17] width 50 height 13
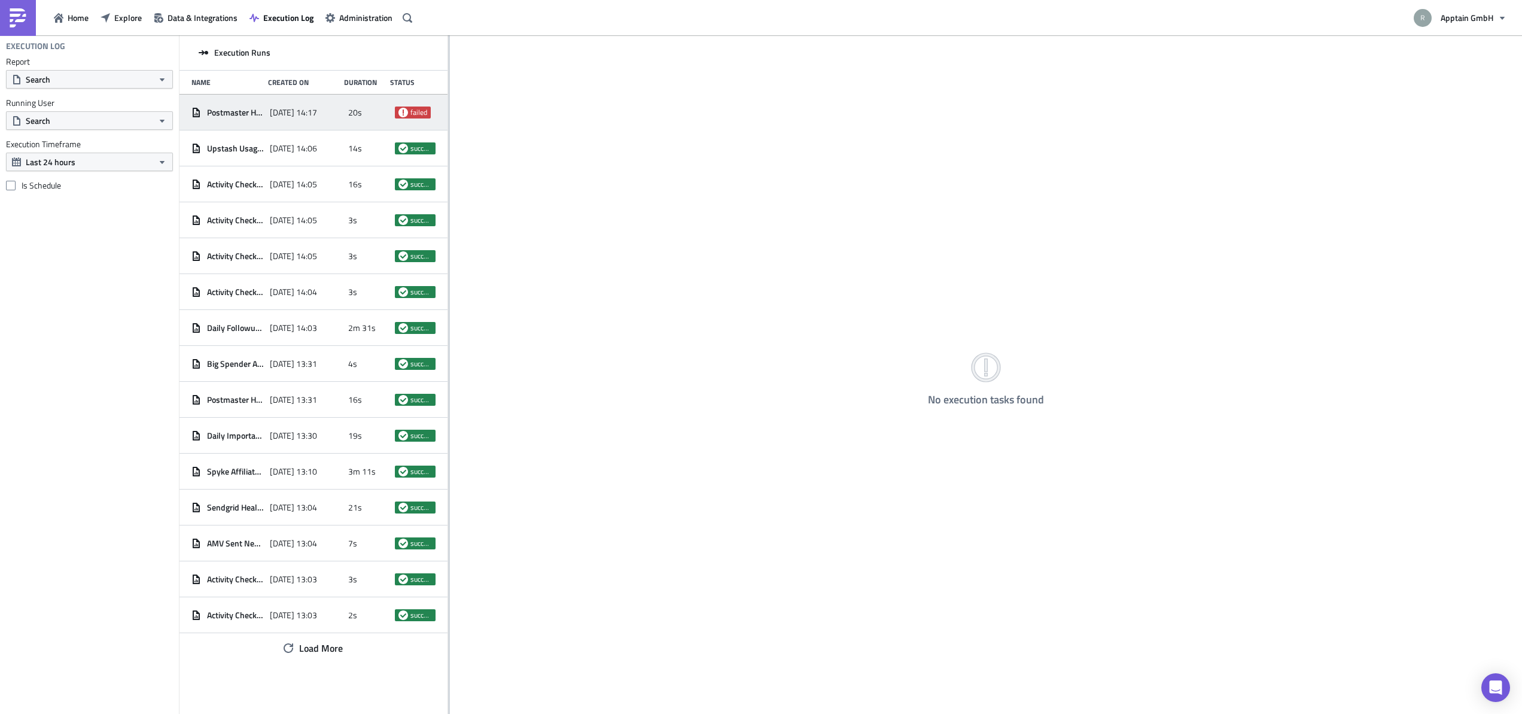
click at [312, 117] on span "[DATE] 14:17" at bounding box center [293, 112] width 47 height 11
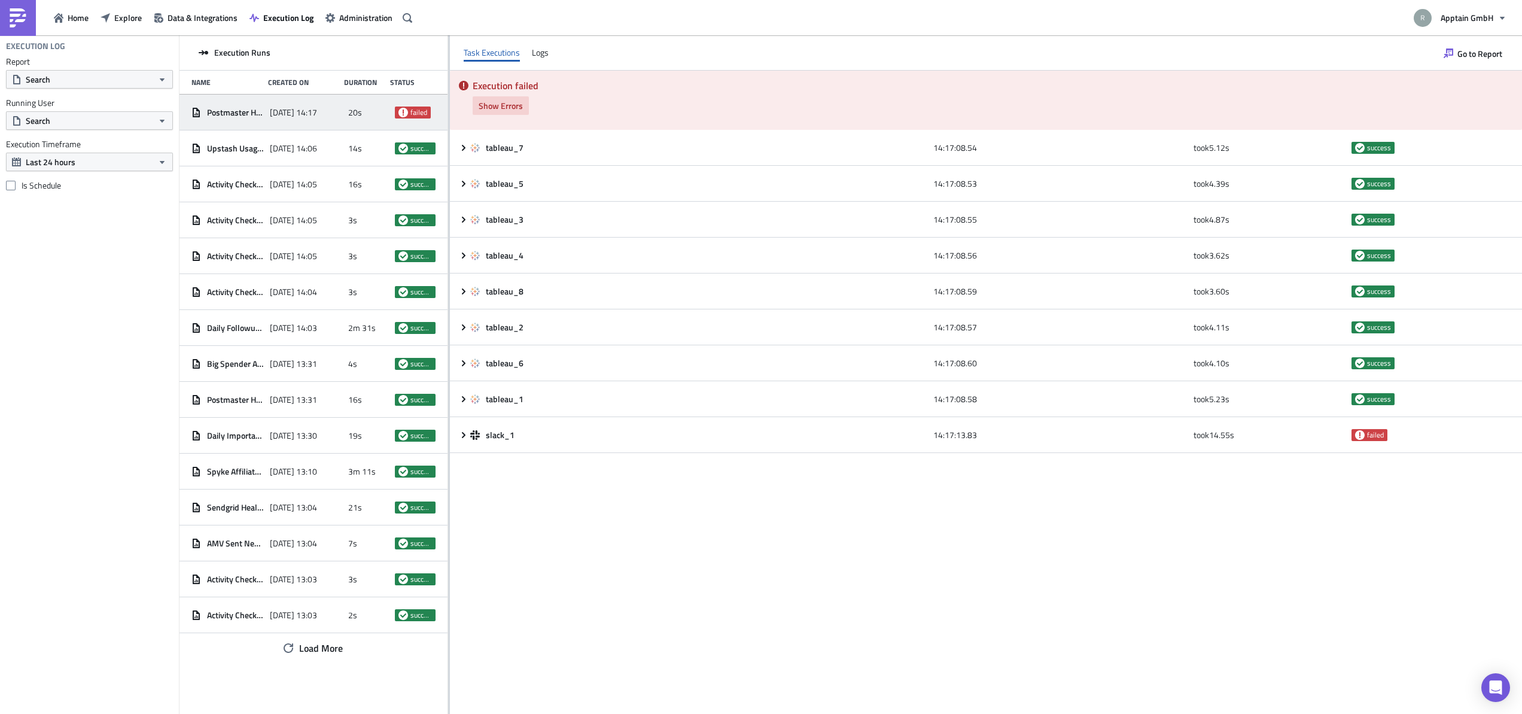
click at [509, 101] on span "Show Errors" at bounding box center [501, 105] width 44 height 13
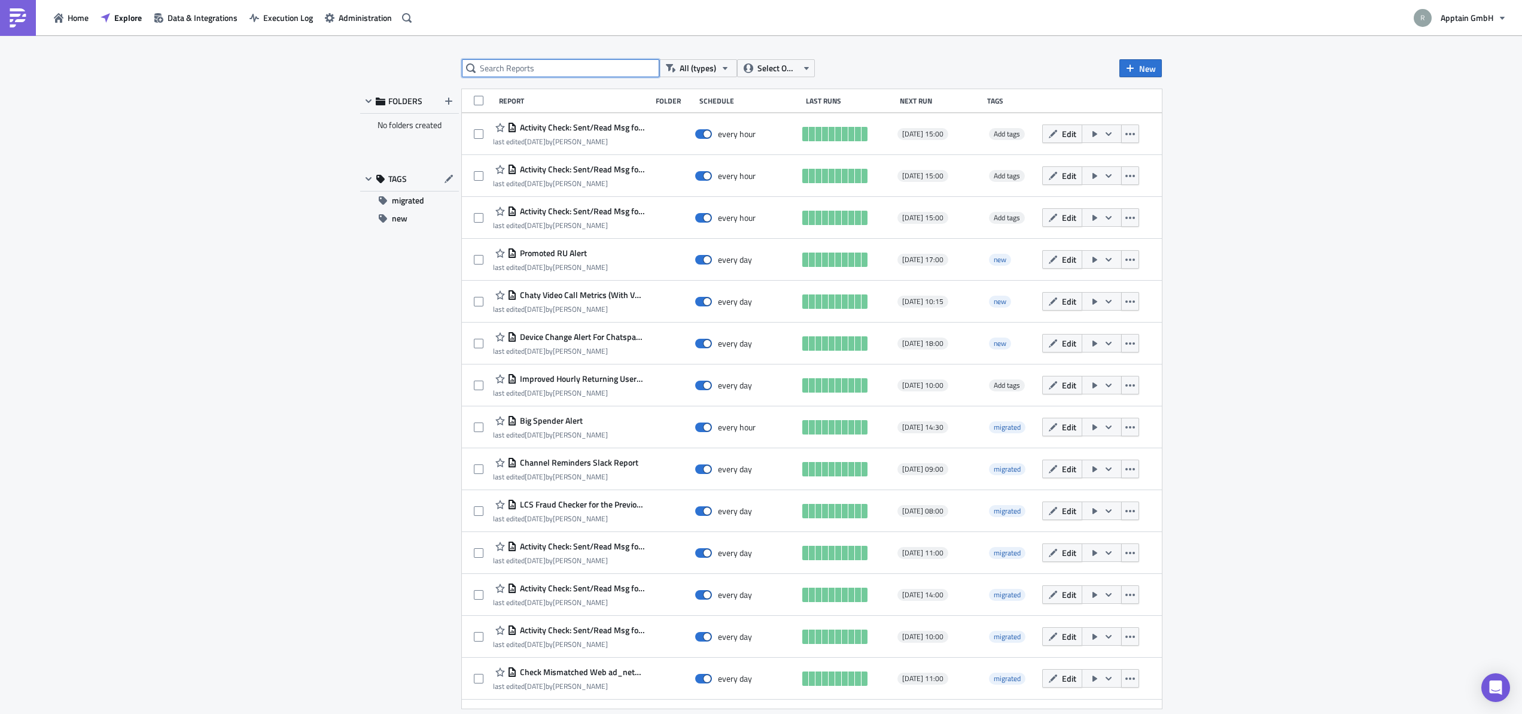
drag, startPoint x: 609, startPoint y: 66, endPoint x: 597, endPoint y: 63, distance: 12.9
click at [604, 66] on input "text" at bounding box center [560, 68] width 197 height 18
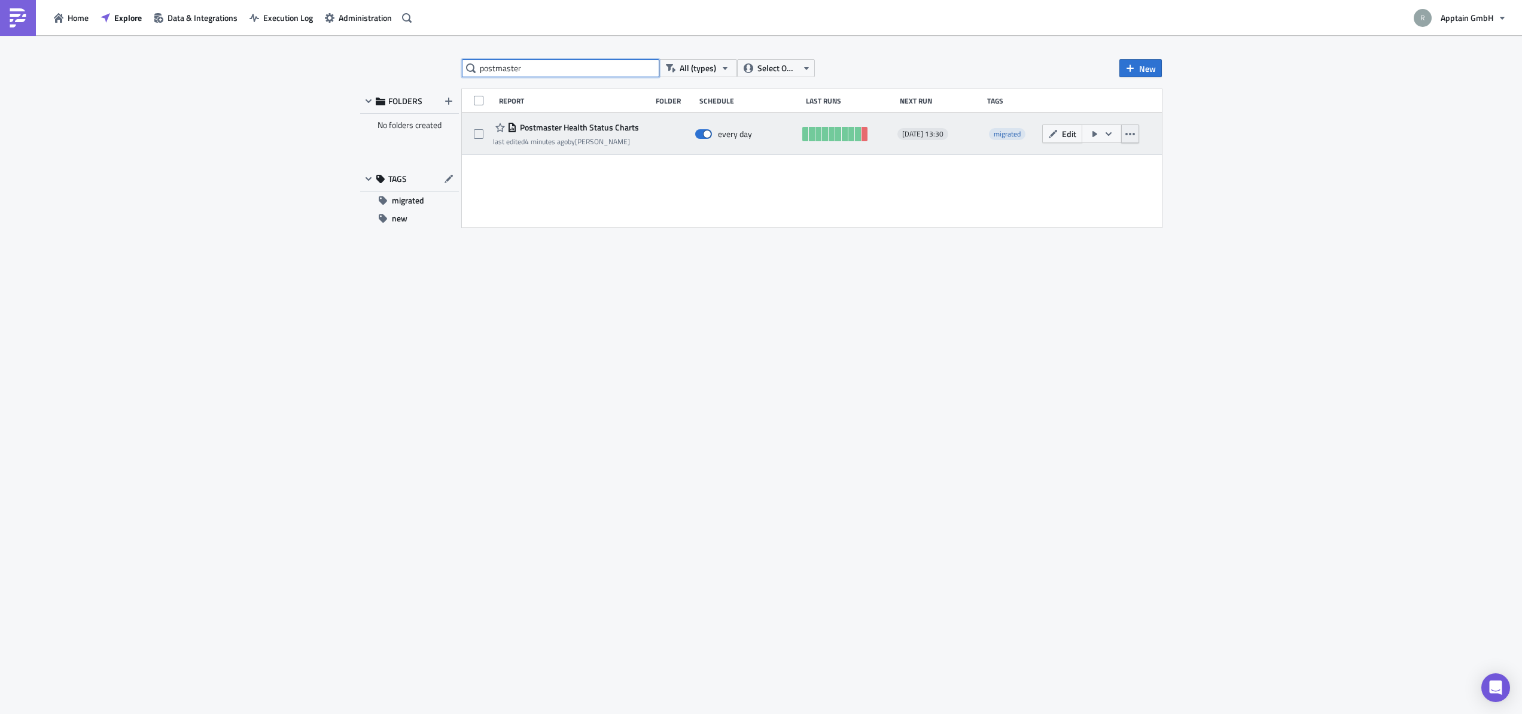
type input "postmaster"
click at [1129, 138] on icon "button" at bounding box center [1131, 134] width 10 height 10
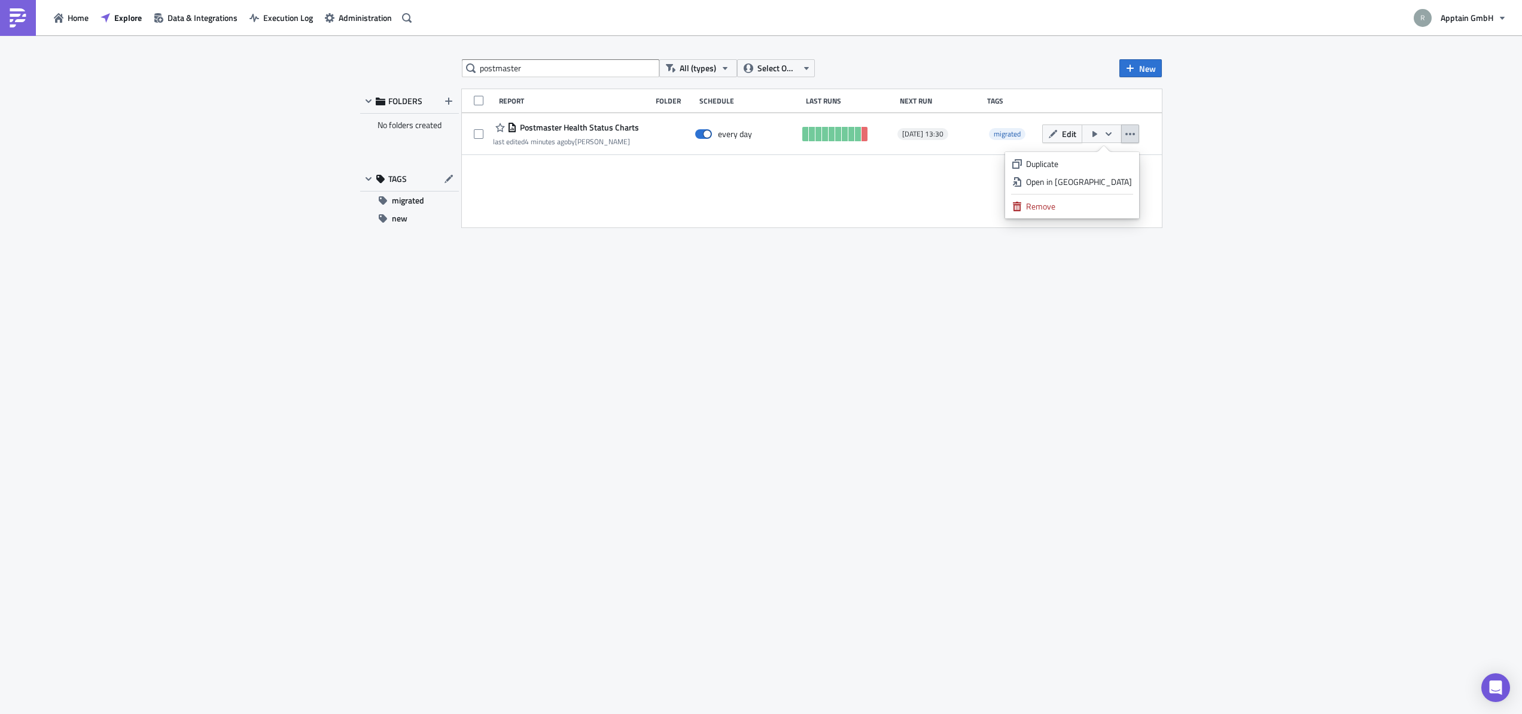
click at [1156, 178] on div "Report Folder Schedule Last Runs Next Run Tags Postmaster Health Status Charts …" at bounding box center [812, 158] width 700 height 138
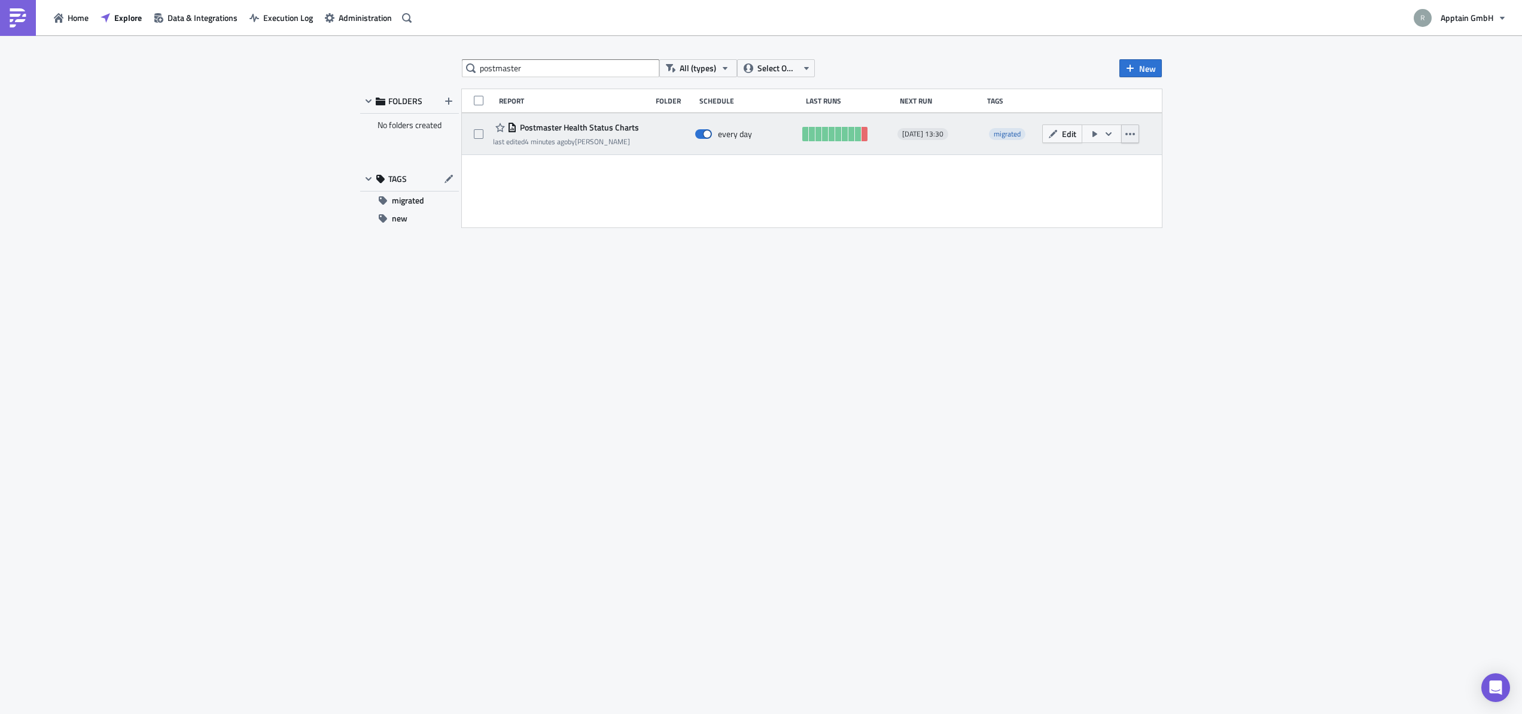
click at [1133, 137] on icon "button" at bounding box center [1131, 134] width 10 height 10
click at [1103, 135] on button "button" at bounding box center [1102, 133] width 40 height 19
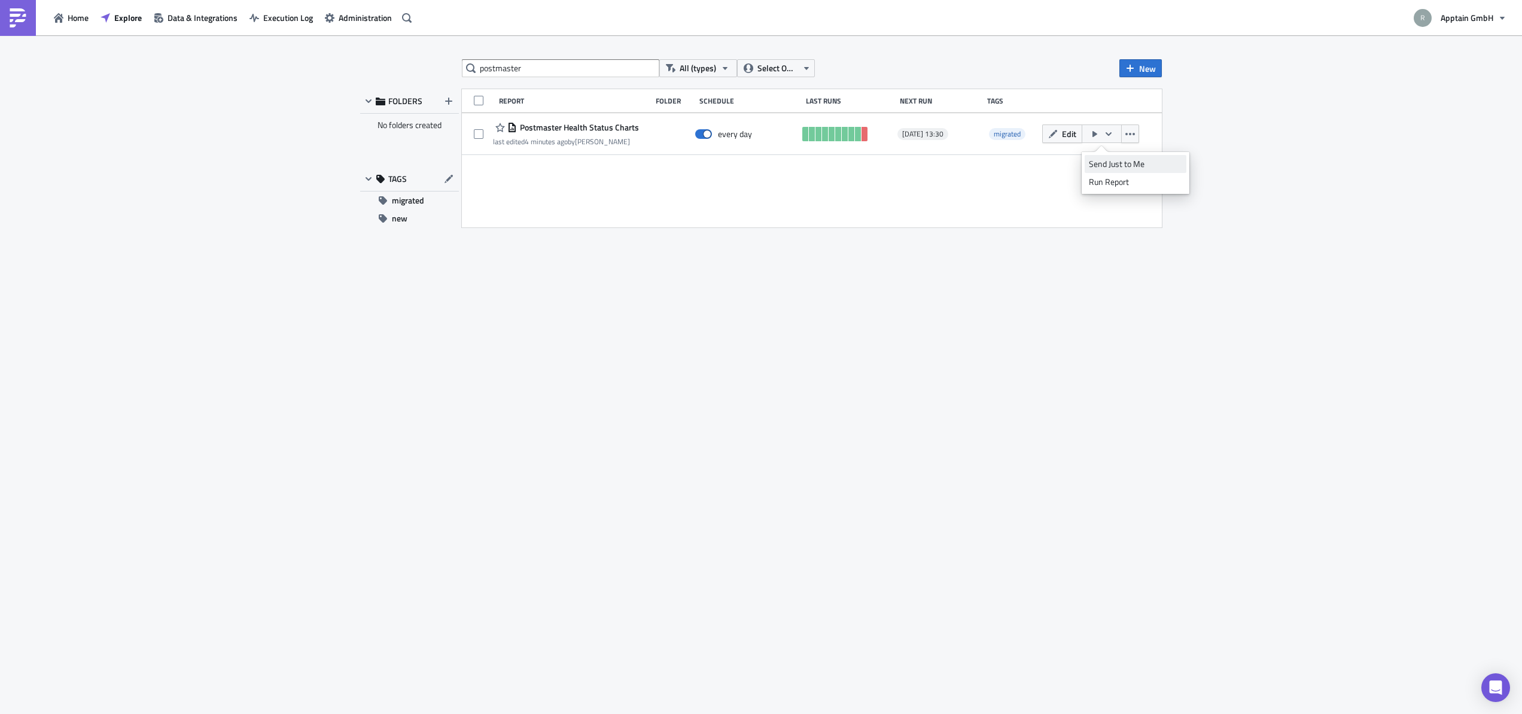
click at [1106, 165] on div "Send Just to Me" at bounding box center [1135, 164] width 93 height 12
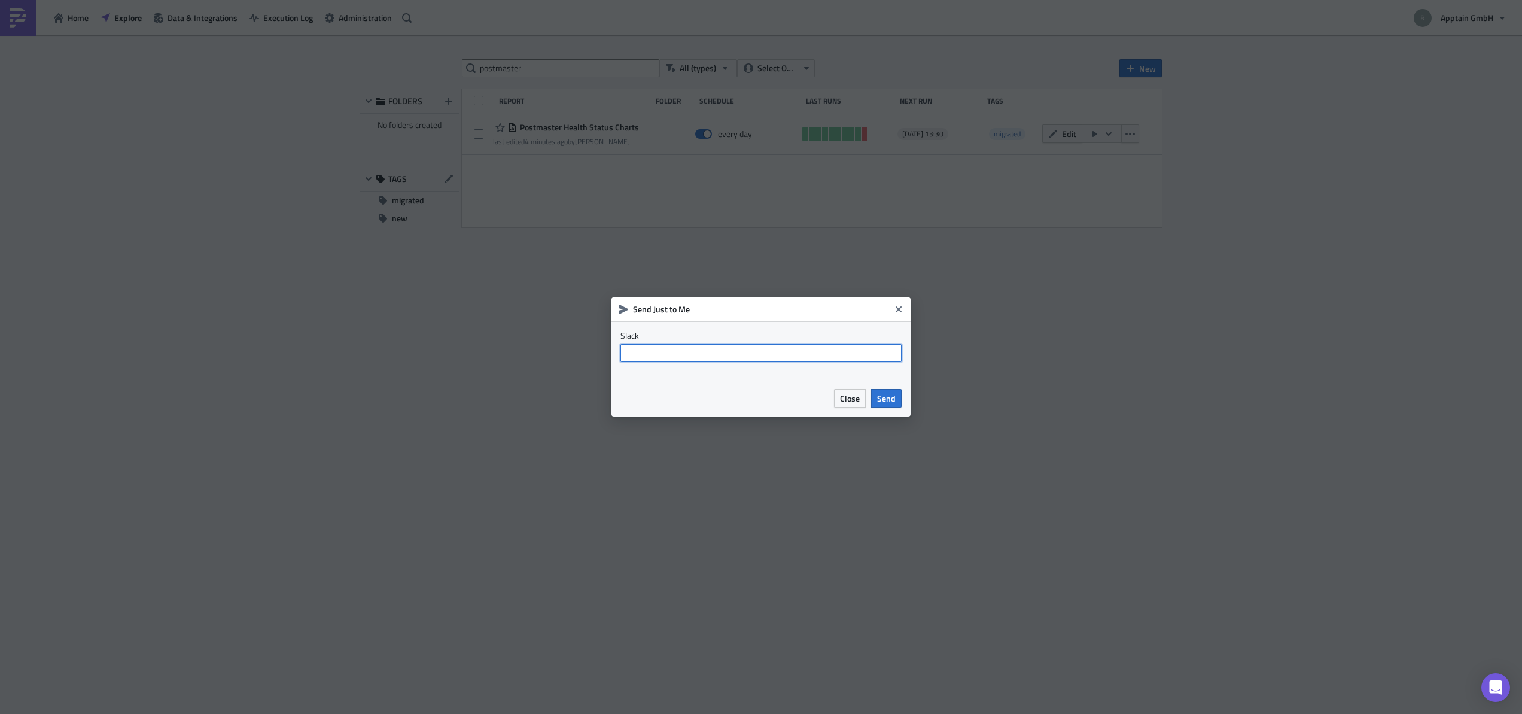
click at [829, 352] on input "text" at bounding box center [761, 353] width 281 height 18
type input "#bi-pushmetrics-test-channel"
click at [891, 400] on span "Send" at bounding box center [886, 398] width 19 height 13
